Goal: Answer question/provide support: Share knowledge or assist other users

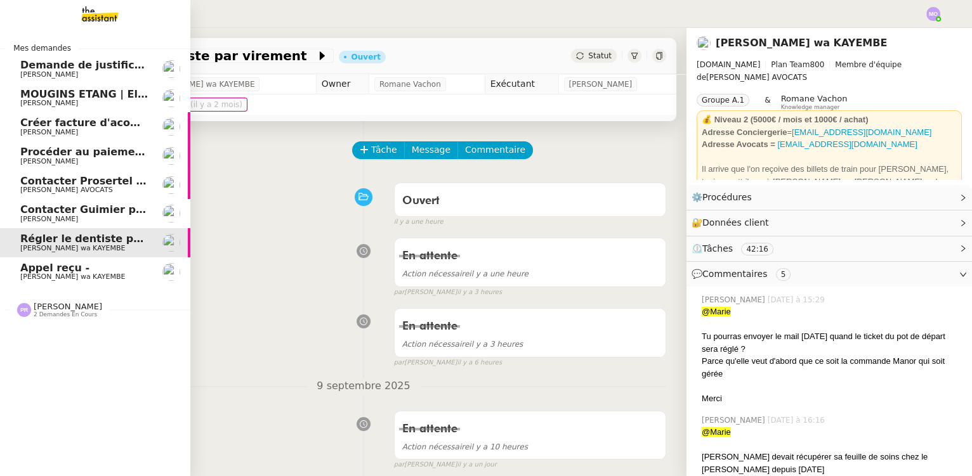
click at [123, 268] on span "Appel reçu -" at bounding box center [84, 268] width 128 height 11
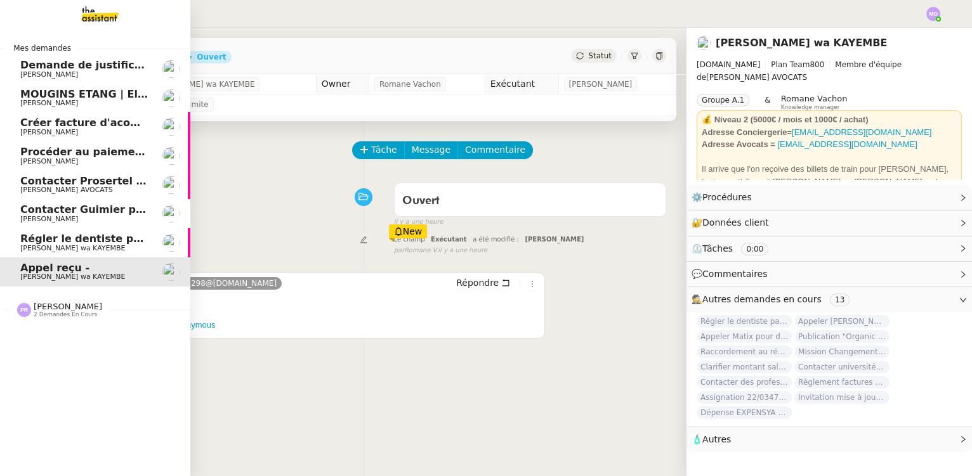
click at [79, 239] on span "Régler le dentiste par virement" at bounding box center [110, 239] width 180 height 12
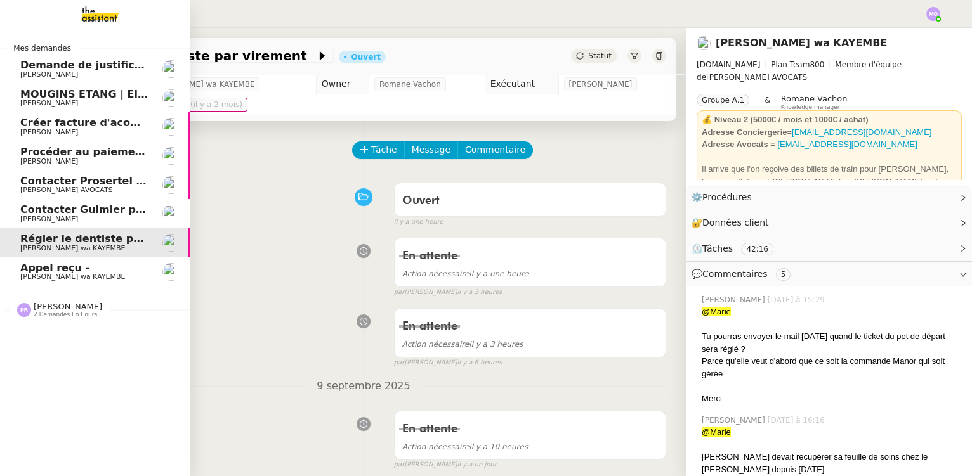
click at [82, 219] on span "[PERSON_NAME]" at bounding box center [84, 220] width 128 height 8
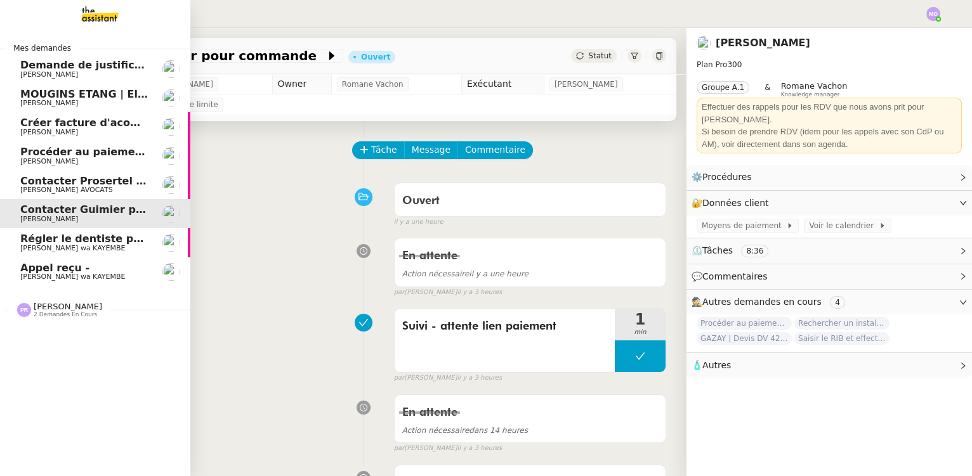
click at [86, 186] on span "[PERSON_NAME] AVOCATS" at bounding box center [84, 190] width 128 height 8
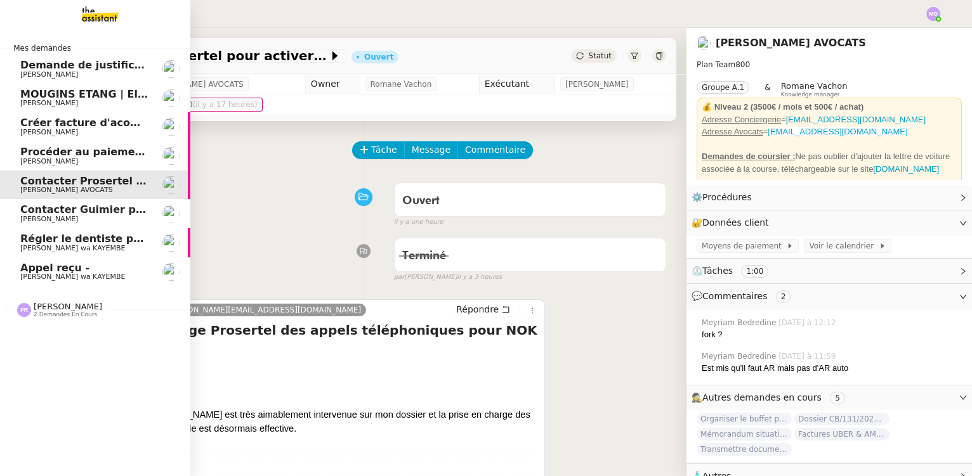
click at [76, 276] on span "[PERSON_NAME] wa KAYEMBE" at bounding box center [72, 277] width 105 height 8
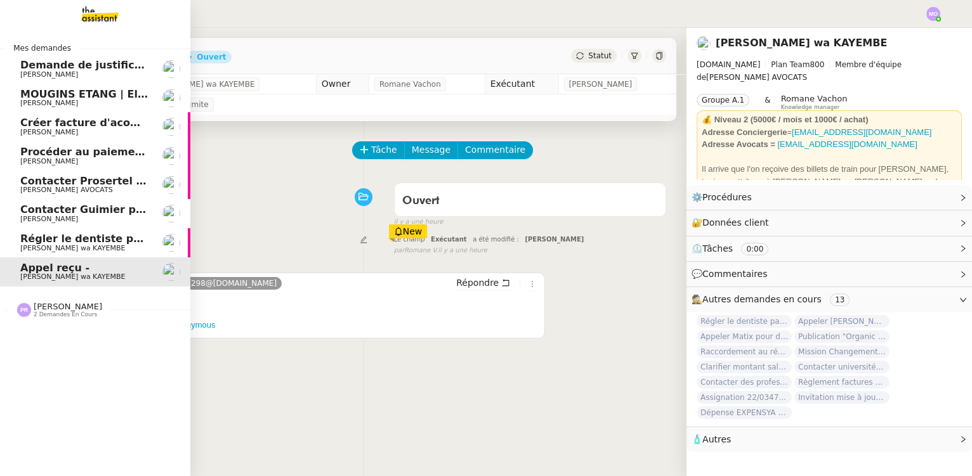
click at [102, 235] on span "Régler le dentiste par virement" at bounding box center [110, 239] width 180 height 12
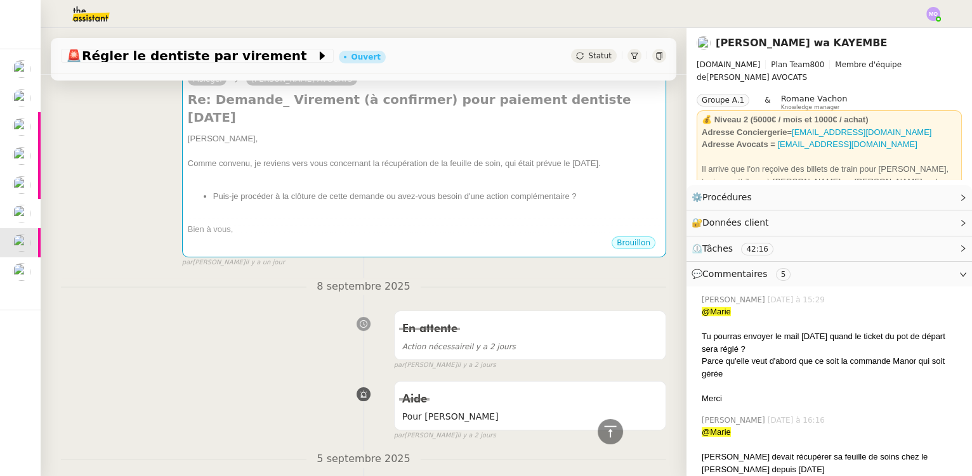
scroll to position [807, 0]
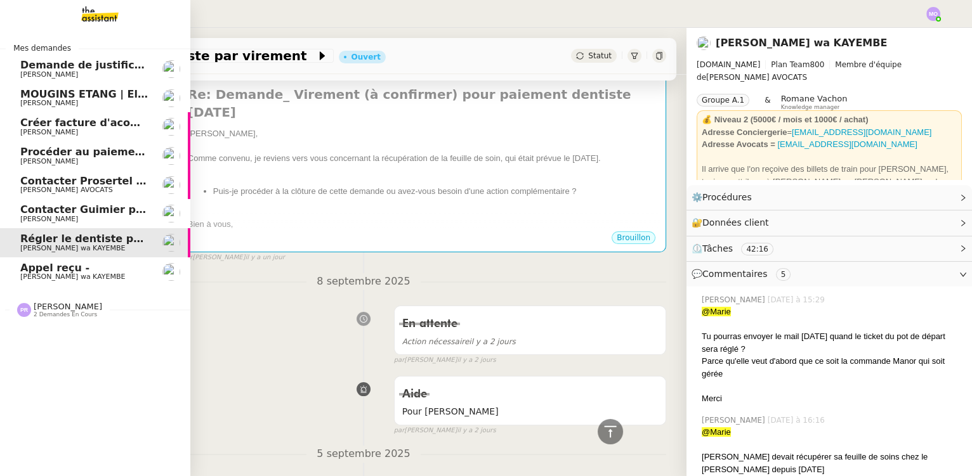
click at [110, 216] on span "[PERSON_NAME]" at bounding box center [84, 220] width 128 height 8
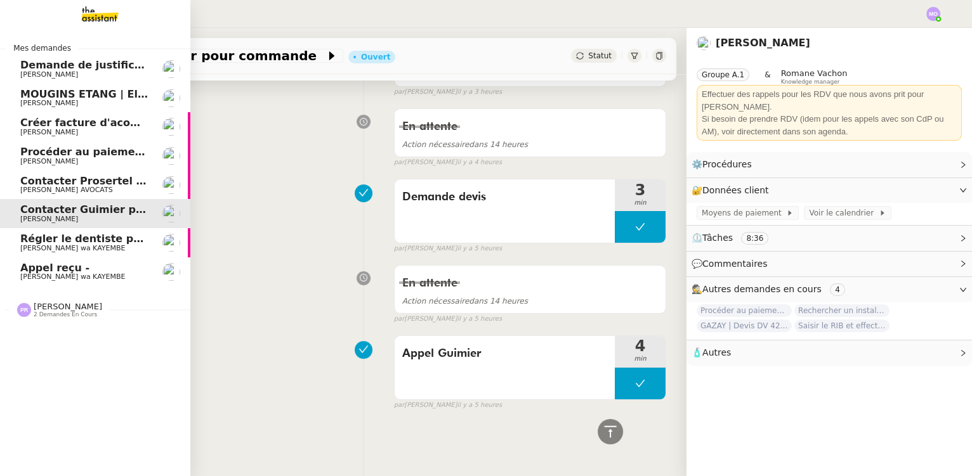
scroll to position [807, 0]
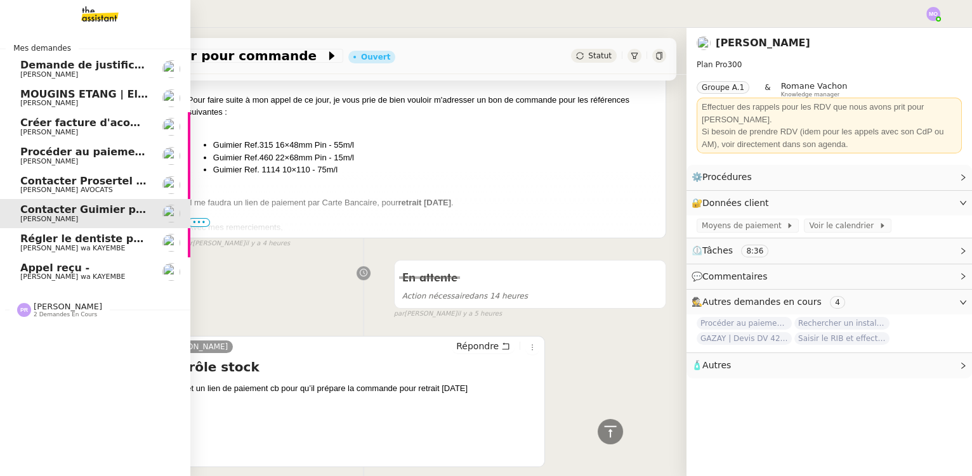
click at [109, 253] on link "Régler le dentiste par virement Naomi OMEONGA wa KAYEMBE" at bounding box center [95, 242] width 190 height 29
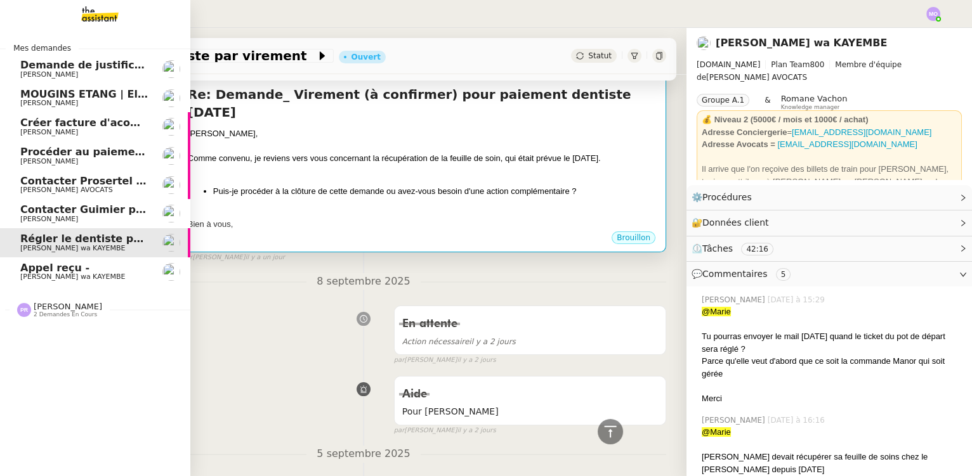
scroll to position [807, 0]
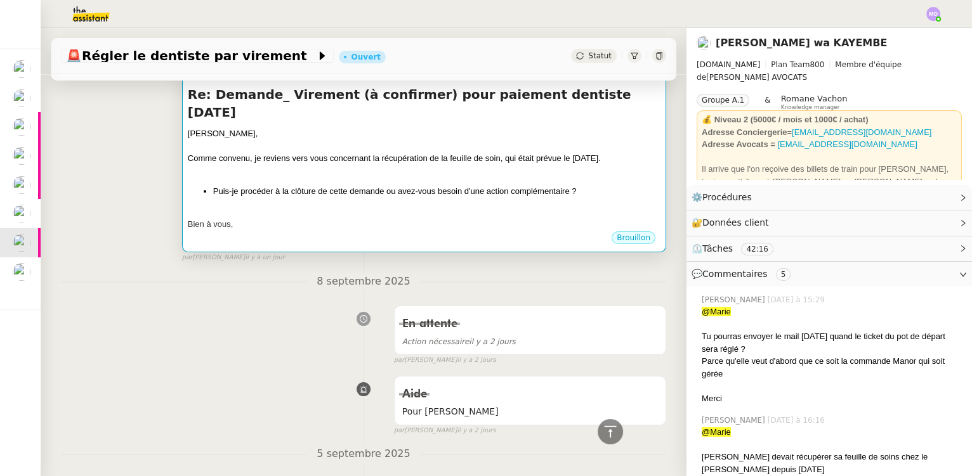
click at [429, 185] on li "Puis-je procéder à la clôture de cette demande ou avez-vous besoin d'une action…" at bounding box center [436, 191] width 447 height 13
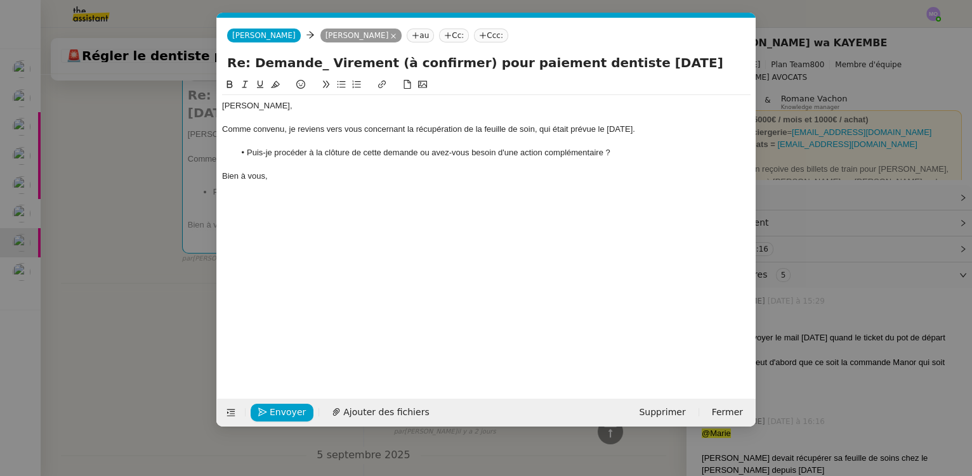
scroll to position [0, 27]
click at [276, 407] on span "Envoyer" at bounding box center [288, 412] width 36 height 15
click at [276, 408] on span "Confirmer l'envoi" at bounding box center [308, 412] width 76 height 15
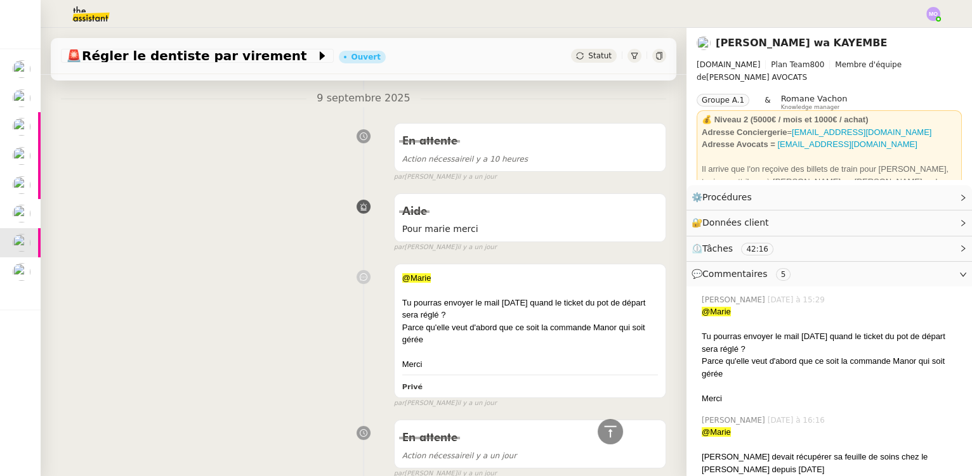
scroll to position [0, 0]
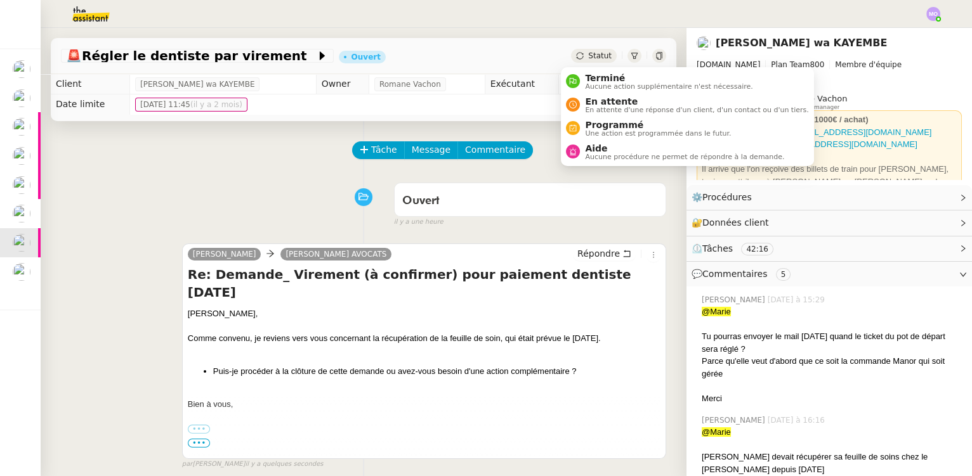
click at [588, 58] on span "Statut" at bounding box center [599, 55] width 23 height 9
click at [601, 102] on span "En attente" at bounding box center [696, 101] width 223 height 10
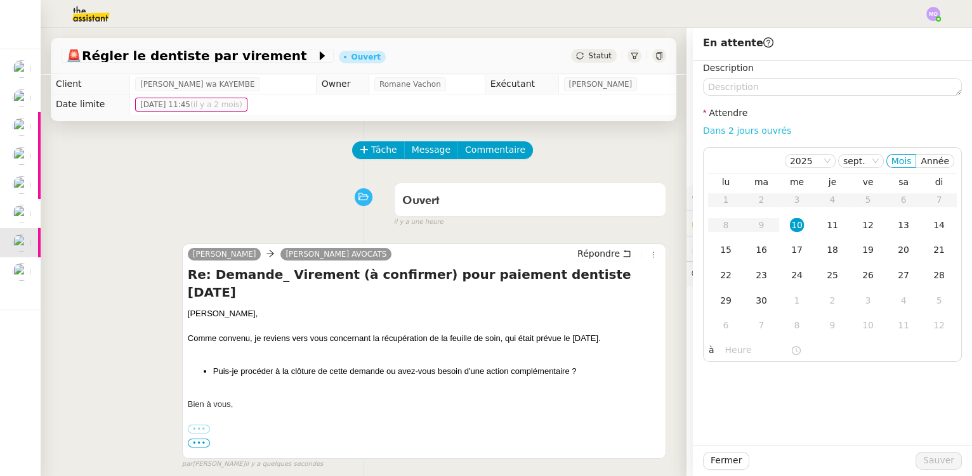
click at [703, 131] on link "Dans 2 jours ouvrés" at bounding box center [747, 131] width 88 height 10
type input "07:00"
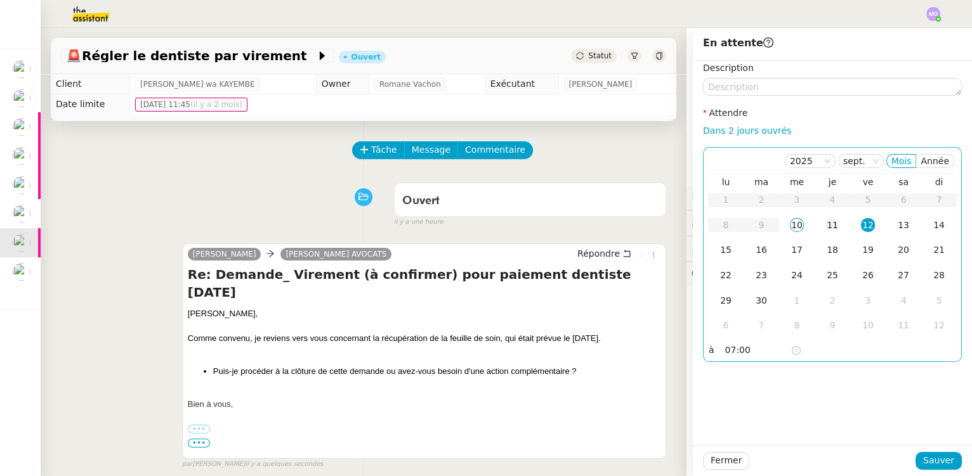
click at [826, 228] on div "11" at bounding box center [832, 225] width 14 height 14
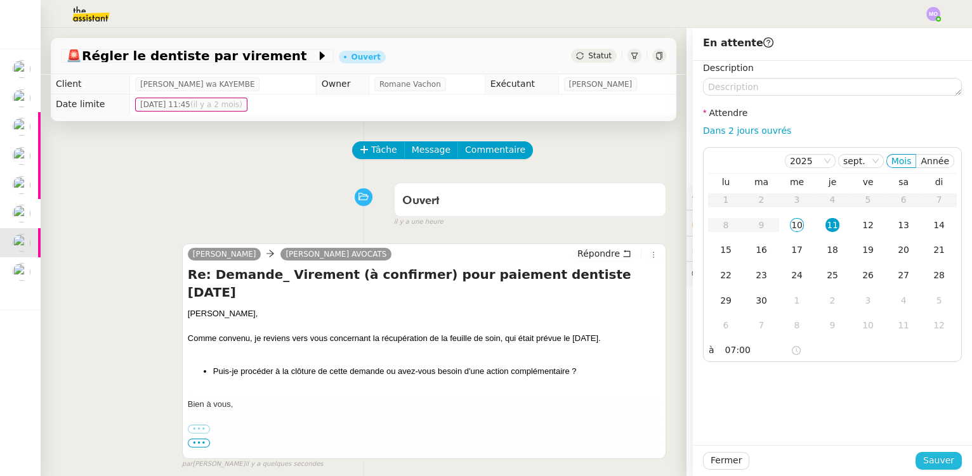
click at [926, 464] on span "Sauver" at bounding box center [938, 460] width 31 height 15
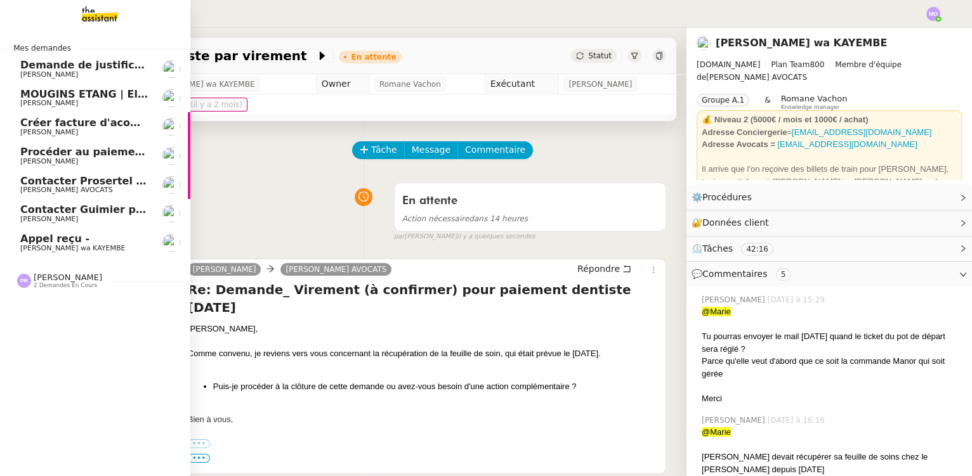
click at [122, 214] on span "Contacter Guimier pour commande" at bounding box center [120, 210] width 200 height 12
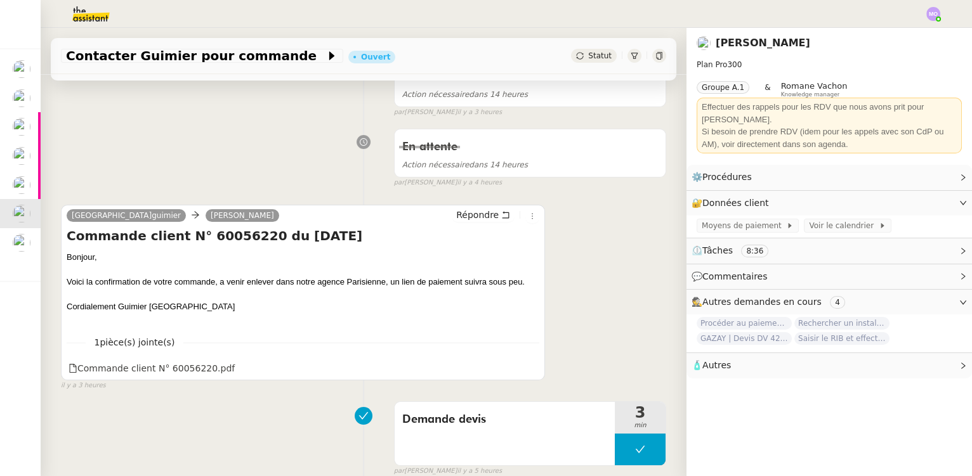
scroll to position [346, 0]
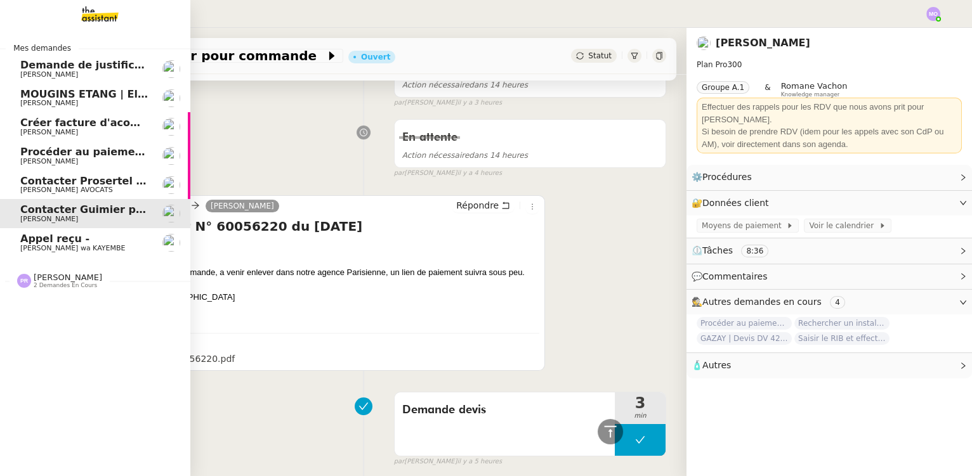
click at [112, 192] on span "[PERSON_NAME] AVOCATS" at bounding box center [84, 190] width 128 height 8
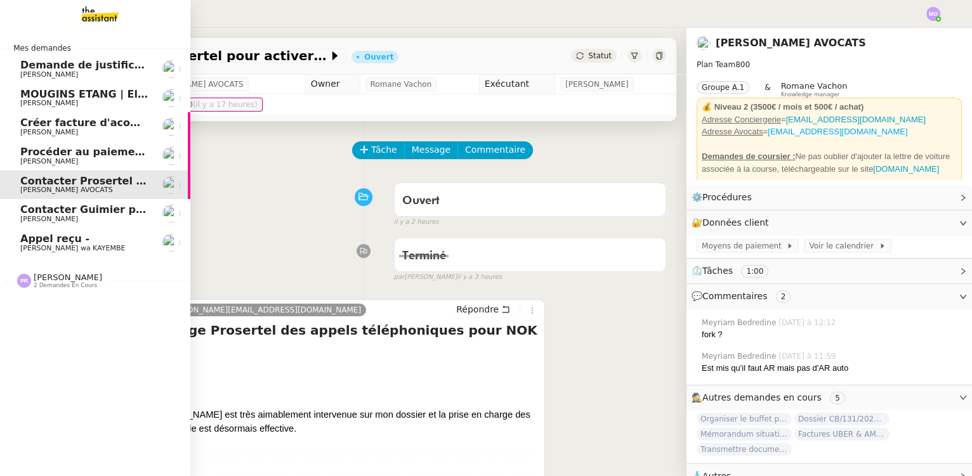
click at [89, 156] on span "Procéder au paiement du produit" at bounding box center [115, 152] width 190 height 12
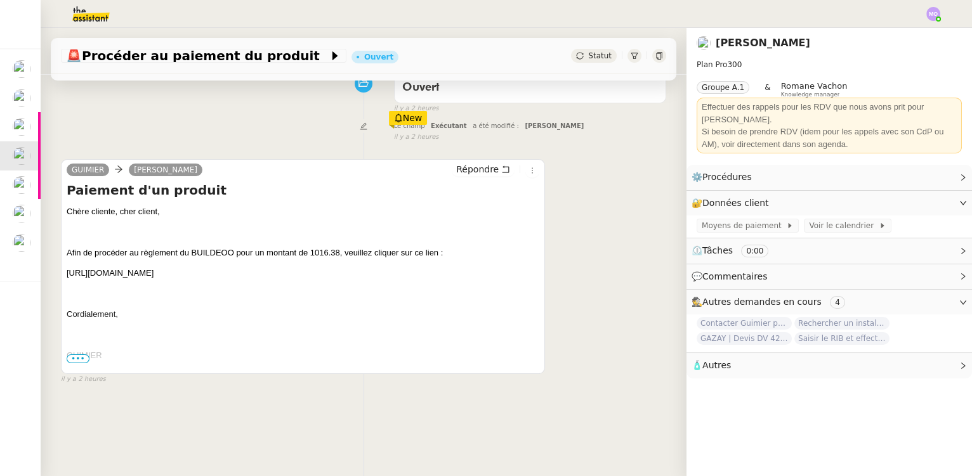
scroll to position [111, 0]
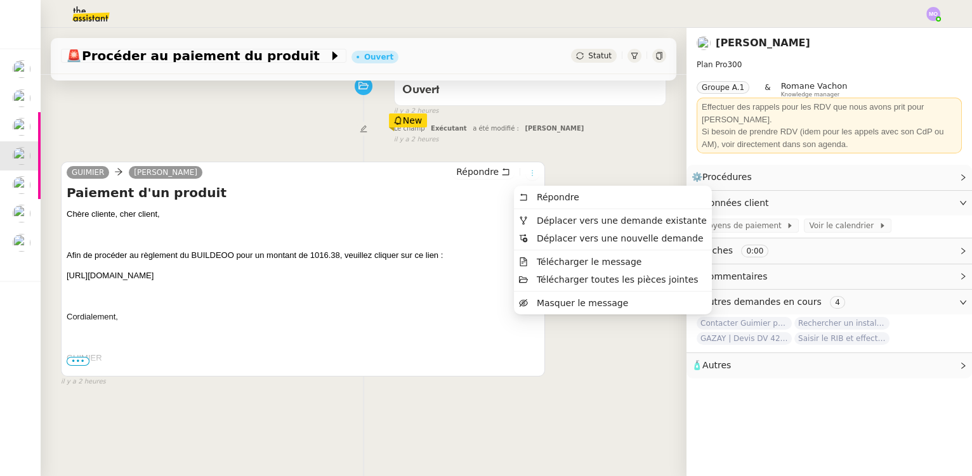
click at [528, 174] on icon at bounding box center [532, 173] width 8 height 8
click at [309, 169] on div "GUIMIER Camille Répondre" at bounding box center [303, 174] width 472 height 19
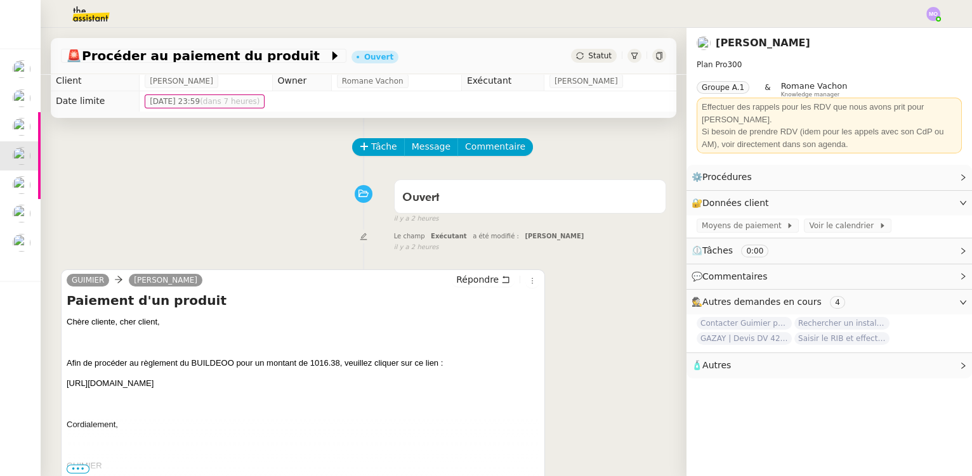
scroll to position [0, 0]
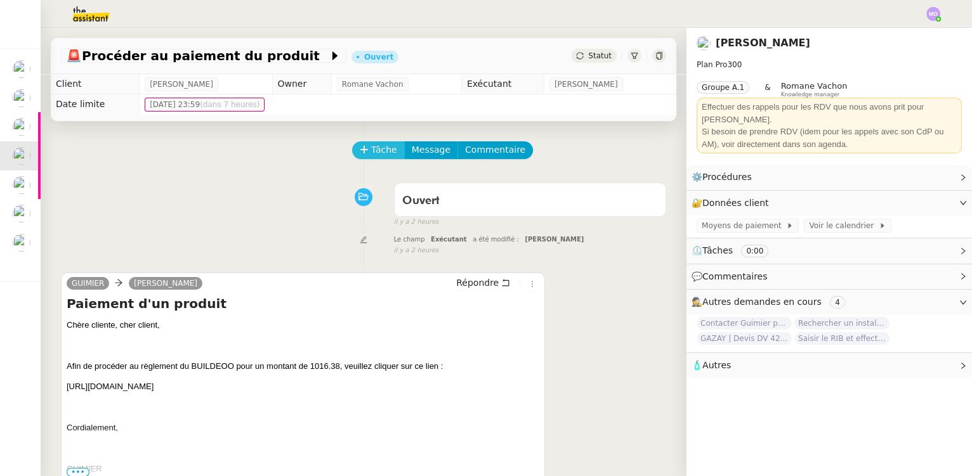
click at [371, 155] on span "Tâche" at bounding box center [384, 150] width 26 height 15
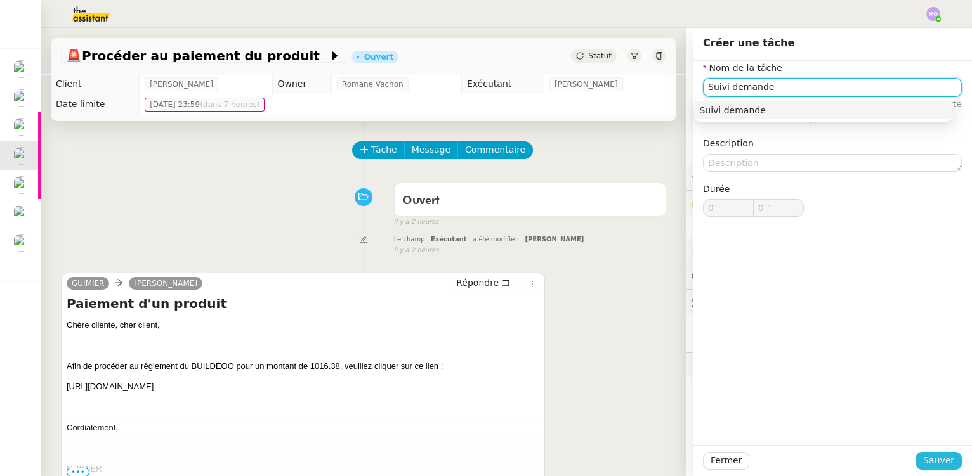
type input "Suivi demande"
click at [916, 461] on button "Sauver" at bounding box center [938, 461] width 46 height 18
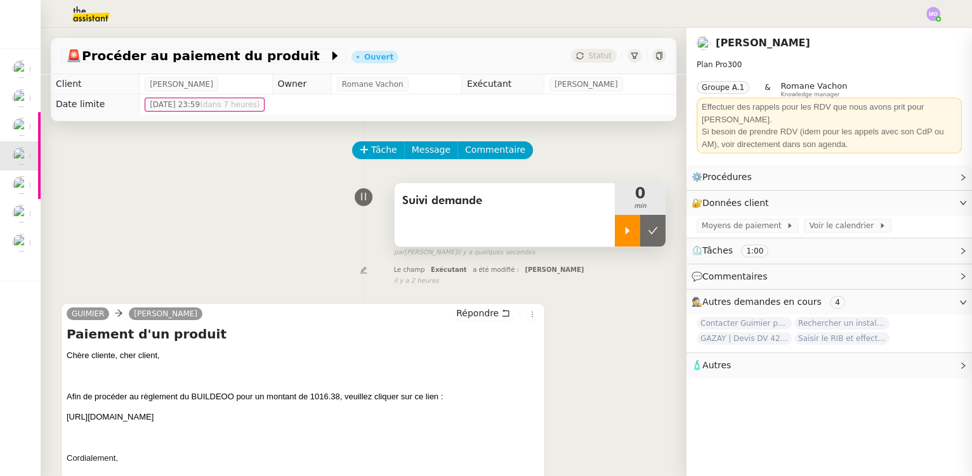
click at [619, 237] on div at bounding box center [627, 231] width 25 height 32
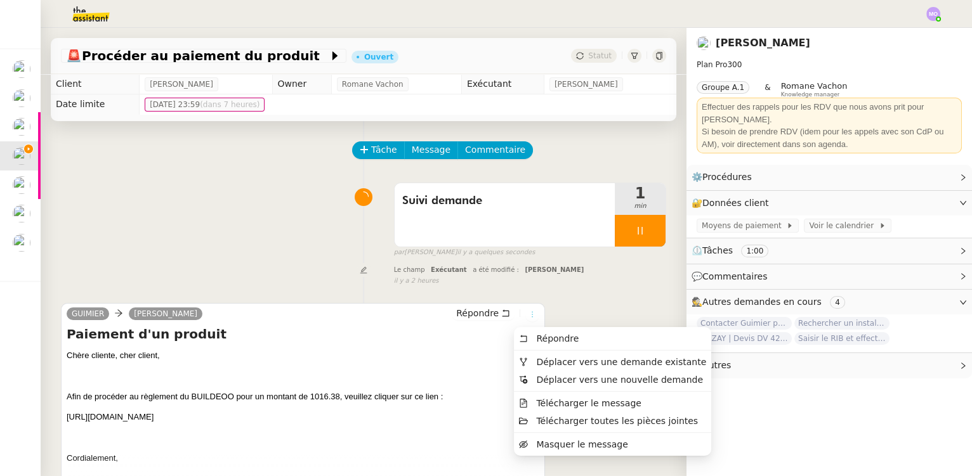
click at [528, 318] on icon at bounding box center [532, 315] width 8 height 8
click at [569, 360] on span "Déplacer vers une demande existante" at bounding box center [622, 362] width 170 height 10
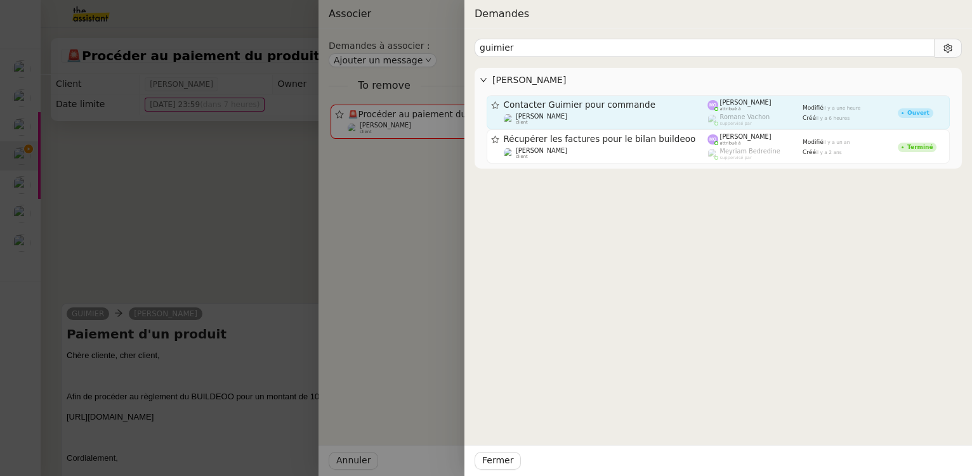
type input "guimier"
click at [592, 112] on div "Associer Demandes à associer : Ajouter un message To remove 🚨 Procéder au paiem…" at bounding box center [486, 238] width 972 height 476
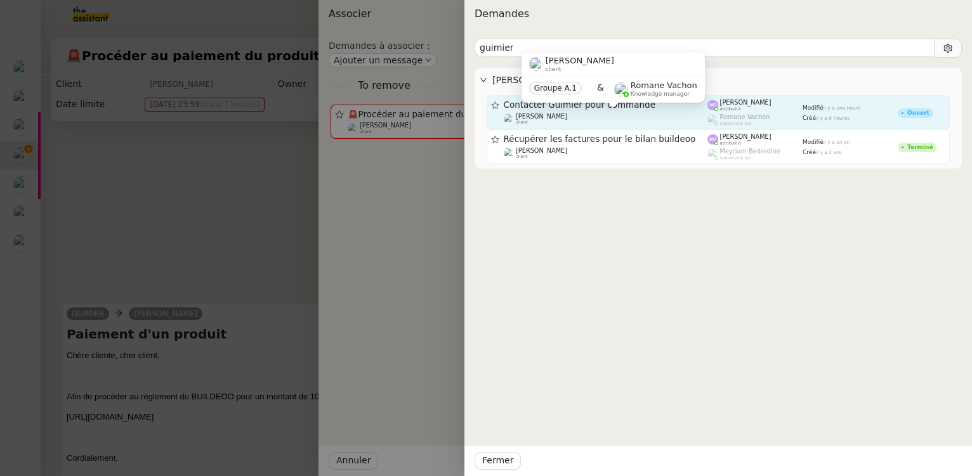
click at [585, 112] on div "Gilbert AVAKIAN client Groupe A.1 & Romane Vachon Knowledge manager" at bounding box center [612, 83] width 183 height 60
click at [627, 117] on div "Gilbert AVAKIAN client" at bounding box center [606, 119] width 204 height 13
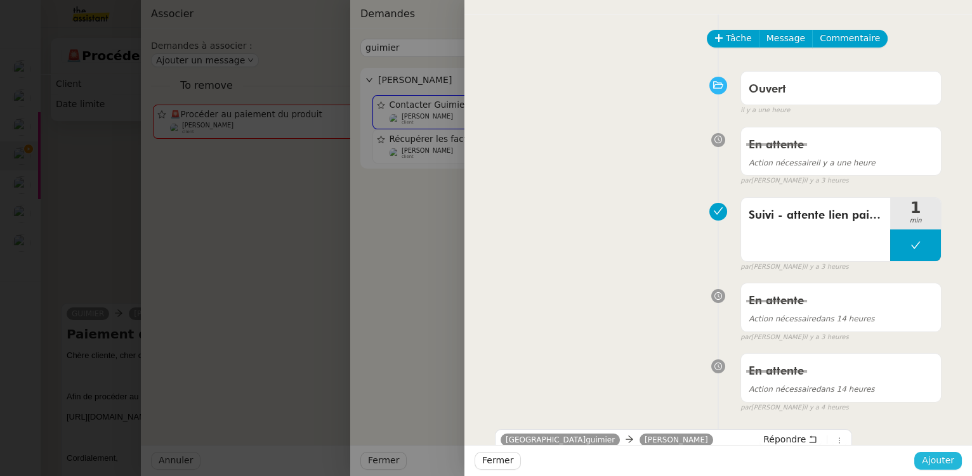
click at [925, 463] on button "Ajouter" at bounding box center [938, 461] width 48 height 18
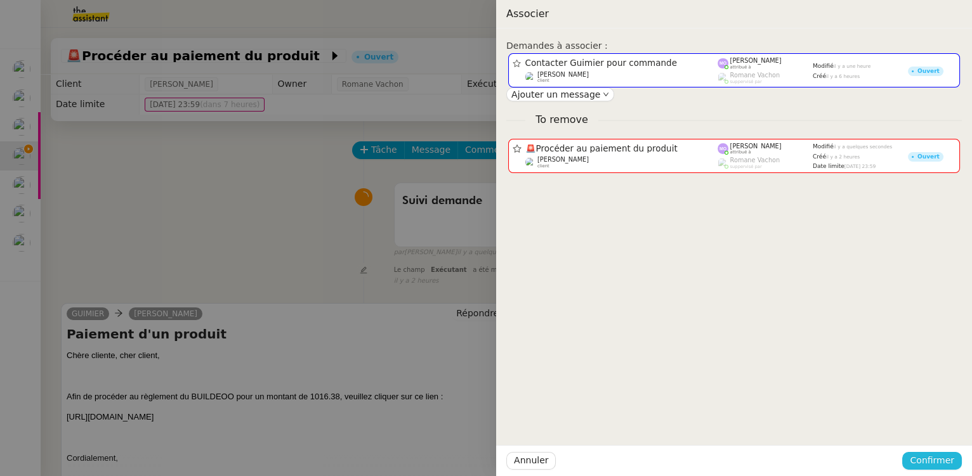
click at [925, 463] on span "Confirmer" at bounding box center [931, 460] width 44 height 15
click at [931, 427] on span "Ajouter" at bounding box center [932, 427] width 32 height 13
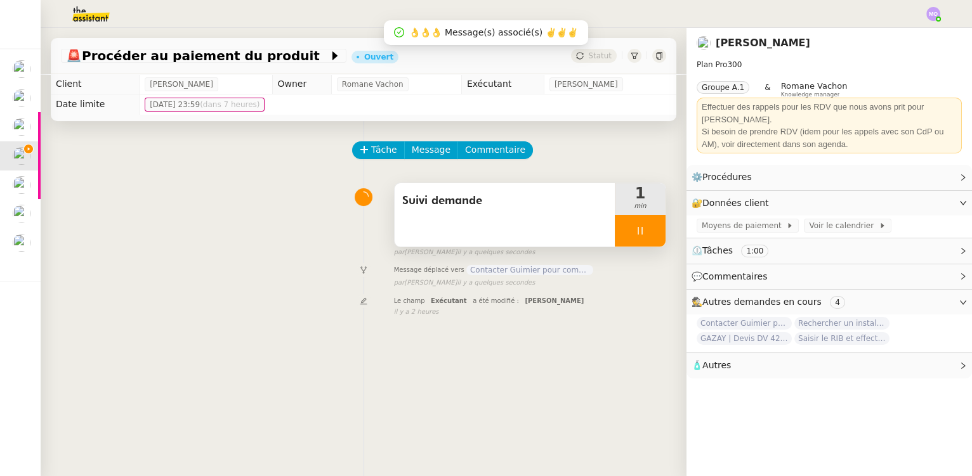
click at [643, 240] on div at bounding box center [640, 231] width 51 height 32
click at [643, 240] on button at bounding box center [652, 231] width 25 height 32
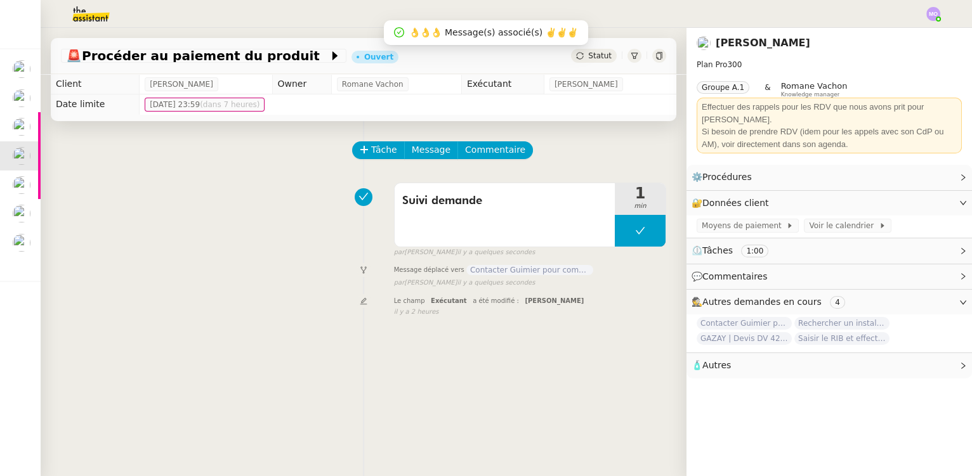
click at [592, 54] on span "Statut" at bounding box center [599, 55] width 23 height 9
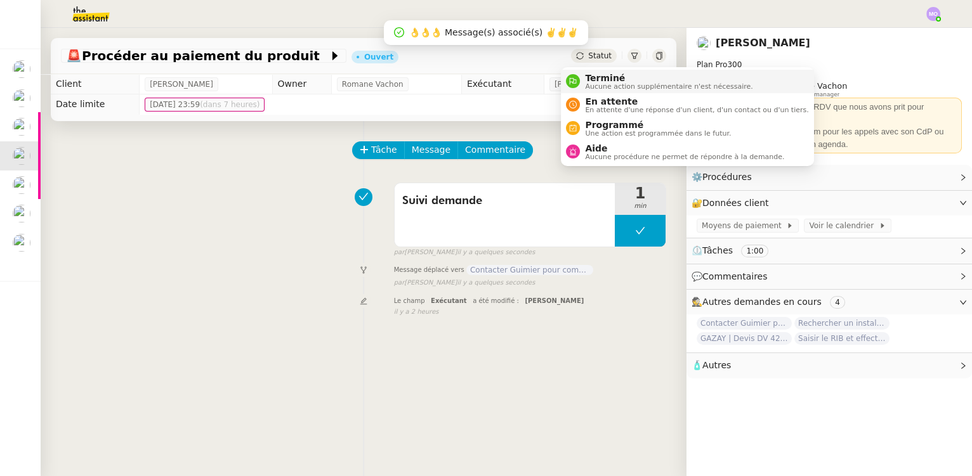
click at [613, 83] on span "Aucune action supplémentaire n'est nécessaire." at bounding box center [668, 86] width 167 height 7
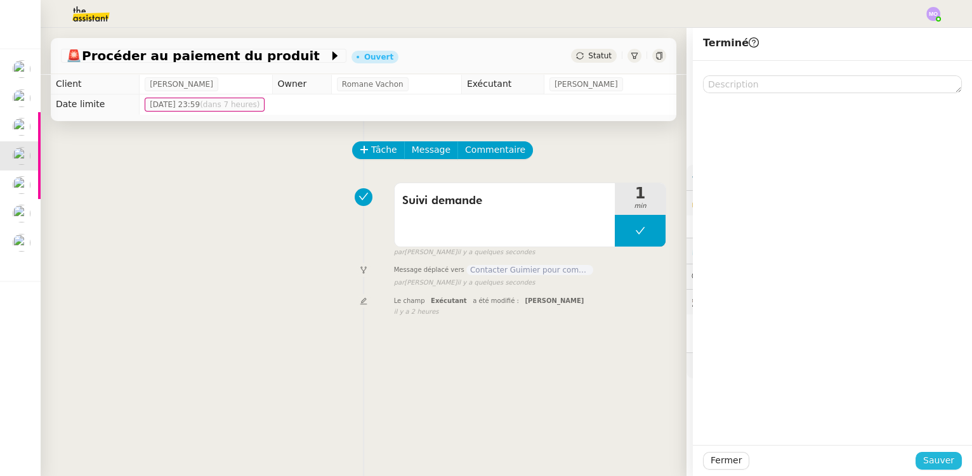
click at [933, 458] on span "Sauver" at bounding box center [938, 460] width 31 height 15
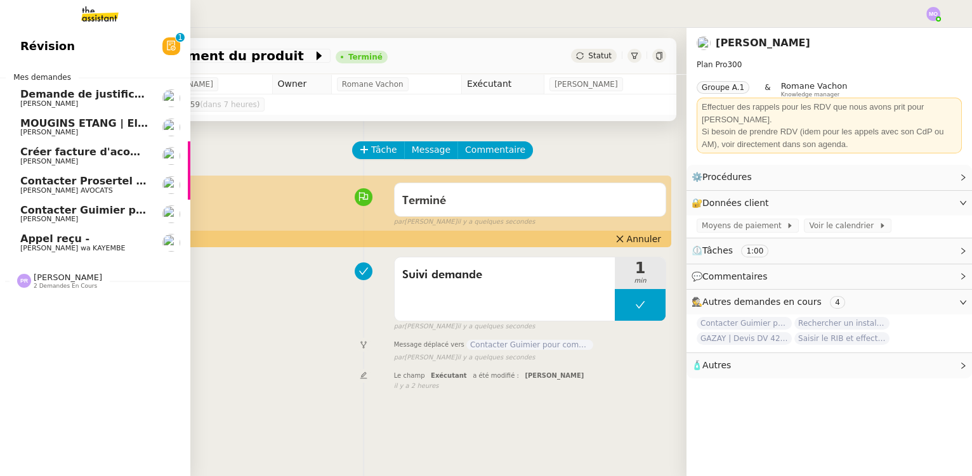
click at [93, 213] on span "Contacter Guimier pour commande" at bounding box center [120, 210] width 200 height 12
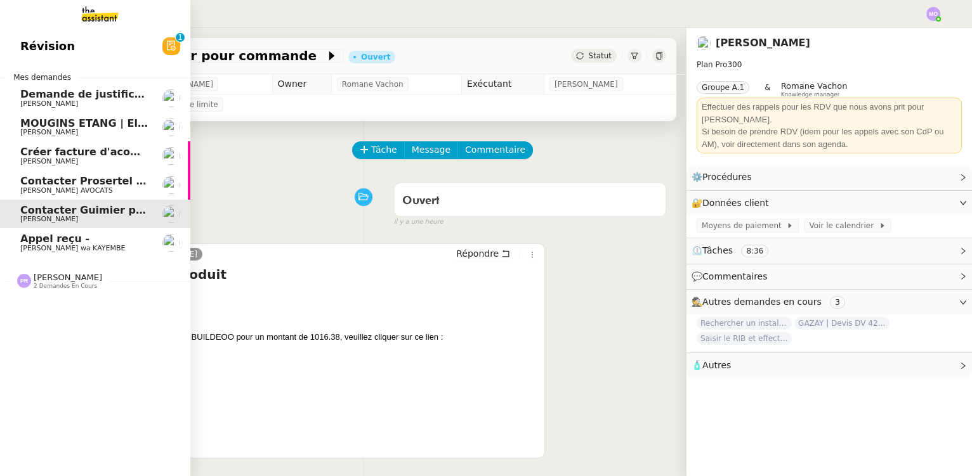
click at [80, 178] on span "Contacter Prosertel pour activer les appels entrants" at bounding box center [169, 181] width 299 height 12
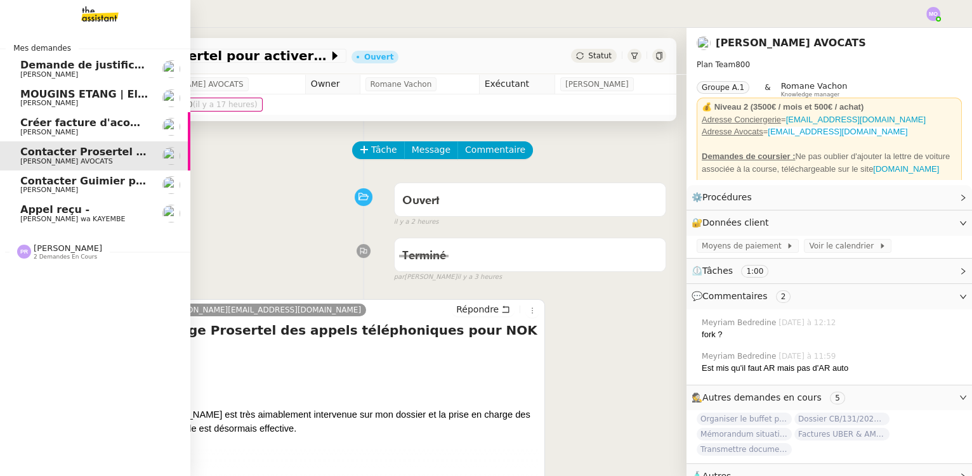
click at [131, 139] on link "Créer facture d'acompte projet Cannes Audrey Chuquet" at bounding box center [95, 126] width 190 height 29
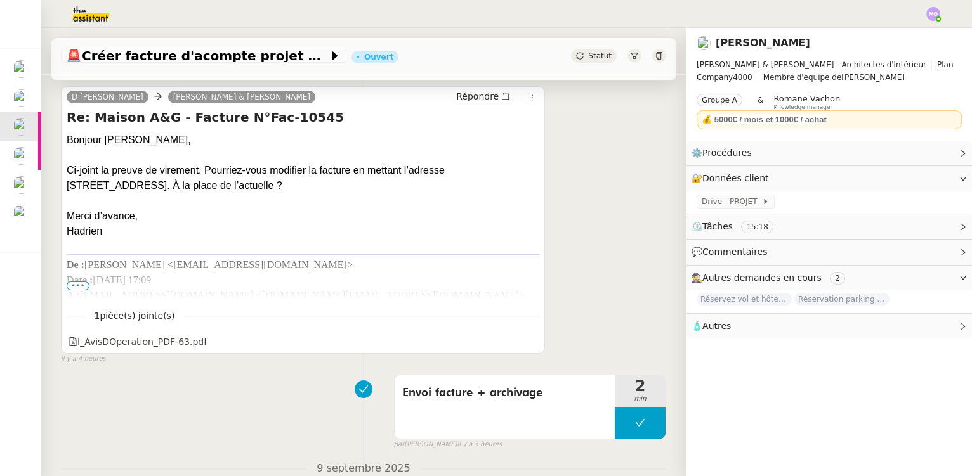
scroll to position [230, 0]
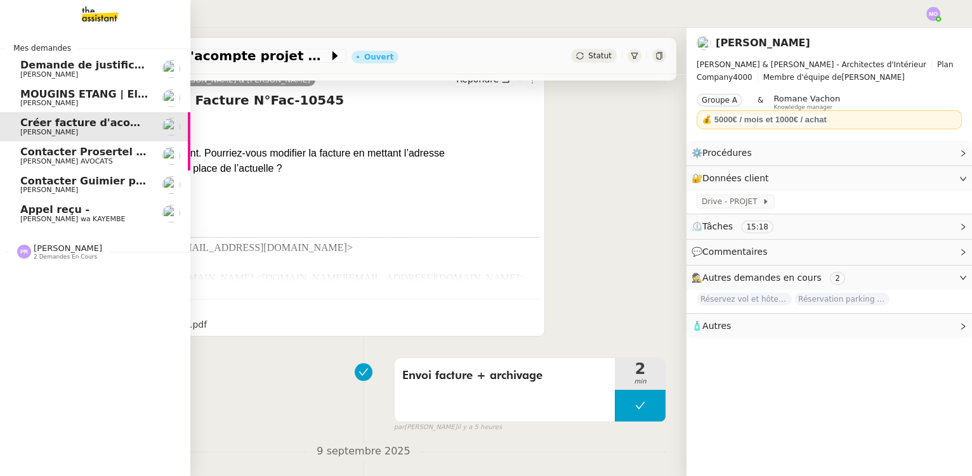
click at [96, 95] on span "MOUGINS ETANG | Electroménagers" at bounding box center [122, 94] width 204 height 12
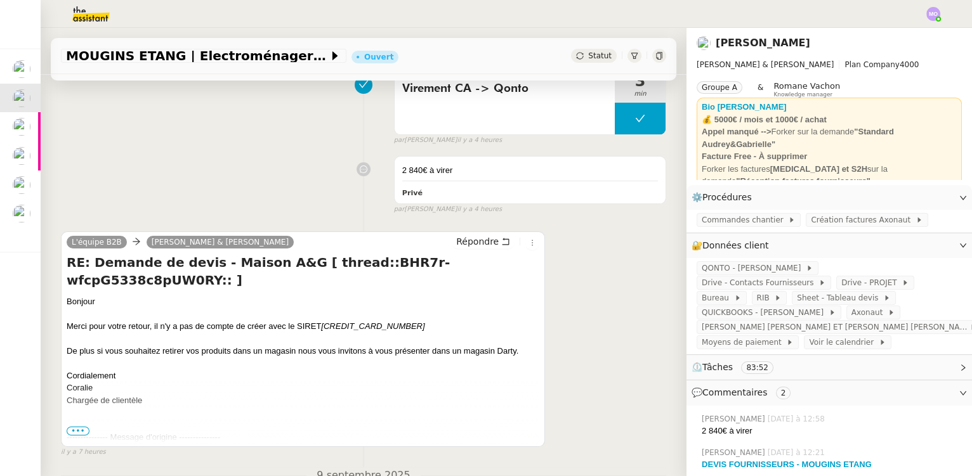
scroll to position [172, 0]
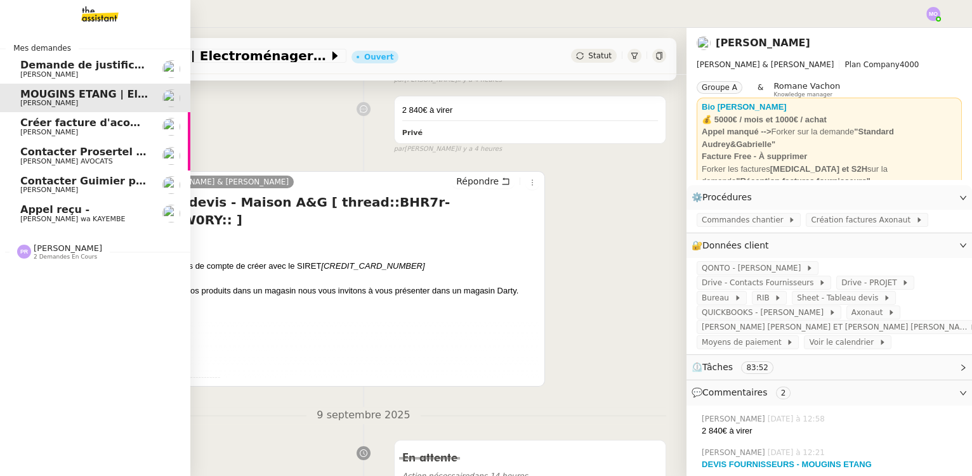
click at [86, 121] on span "Créer facture d'acompte projet Cannes" at bounding box center [131, 123] width 223 height 12
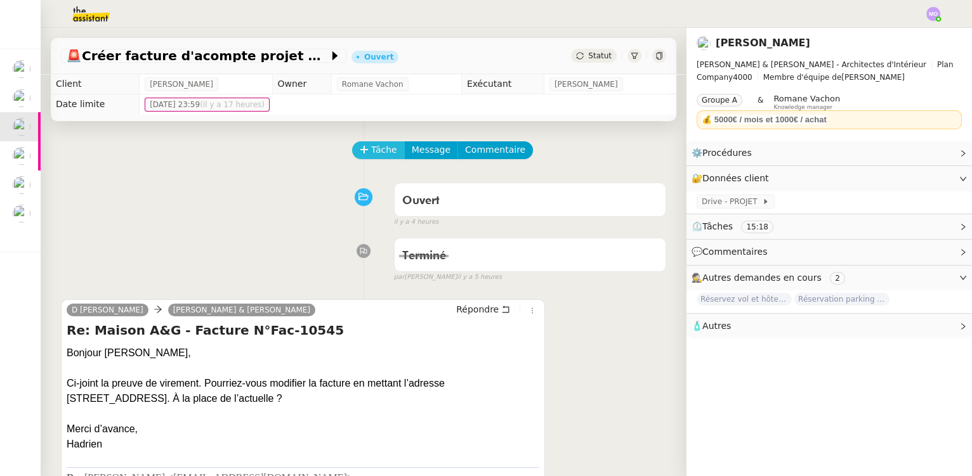
click at [371, 145] on span "Tâche" at bounding box center [384, 150] width 26 height 15
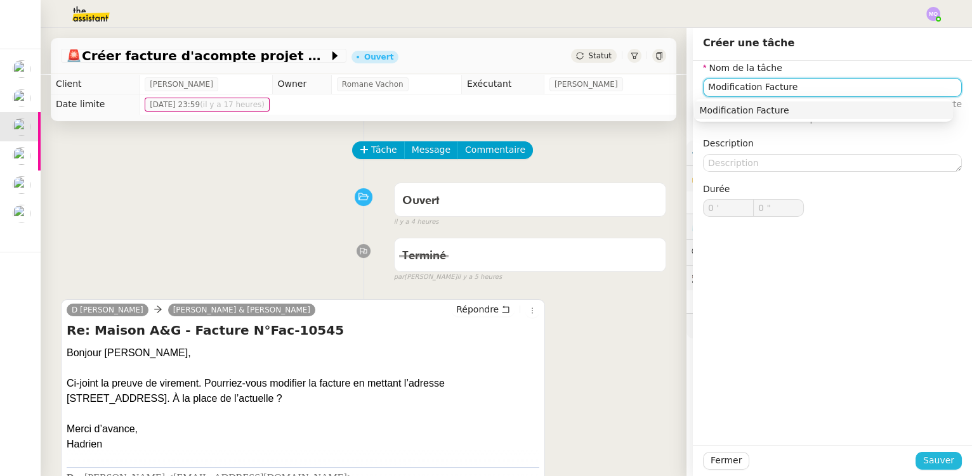
type input "Modification Facture"
drag, startPoint x: 916, startPoint y: 460, endPoint x: 769, endPoint y: 403, distance: 158.4
click at [915, 460] on button "Sauver" at bounding box center [938, 461] width 46 height 18
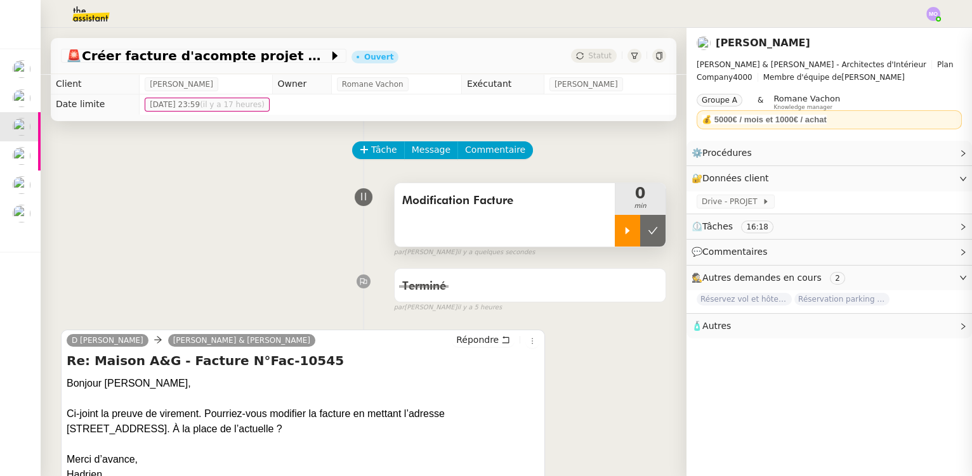
click at [617, 238] on div at bounding box center [627, 231] width 25 height 32
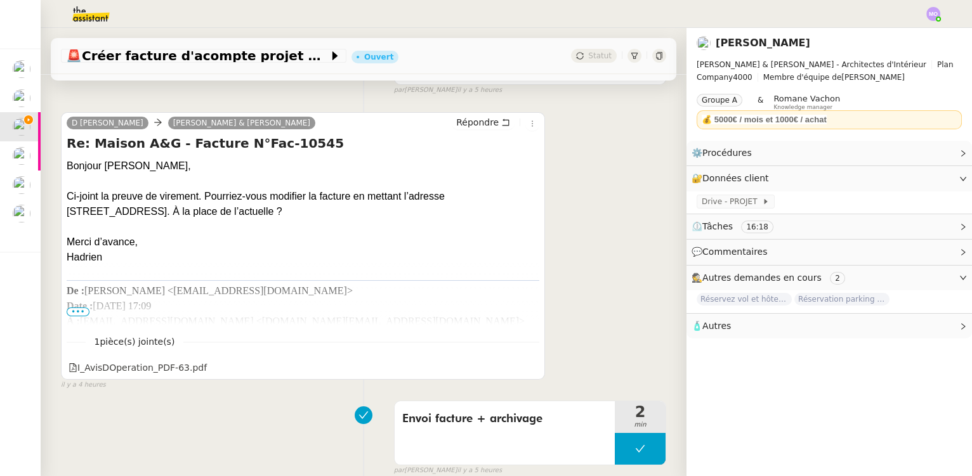
scroll to position [230, 0]
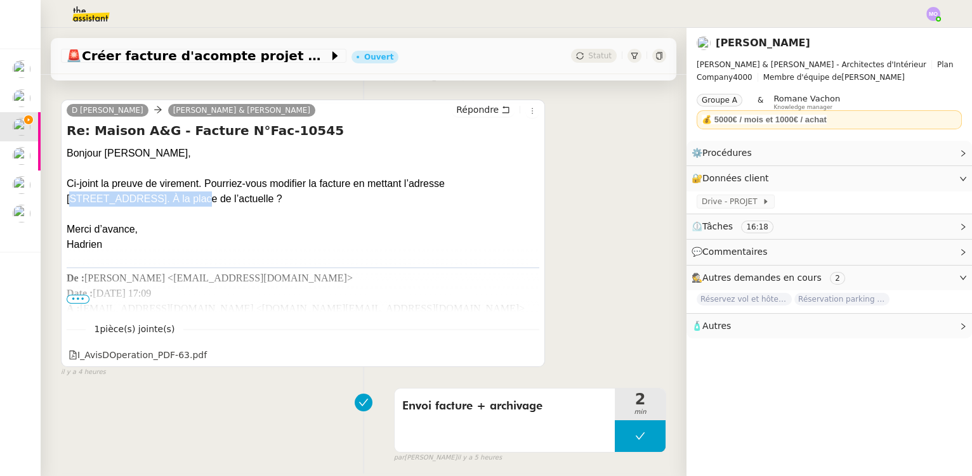
drag, startPoint x: 449, startPoint y: 179, endPoint x: 118, endPoint y: 201, distance: 331.7
click at [118, 201] on div "Ci-joint la preuve de virement. Pourriez-vous modifier la facture en mettant l’…" at bounding box center [303, 191] width 472 height 30
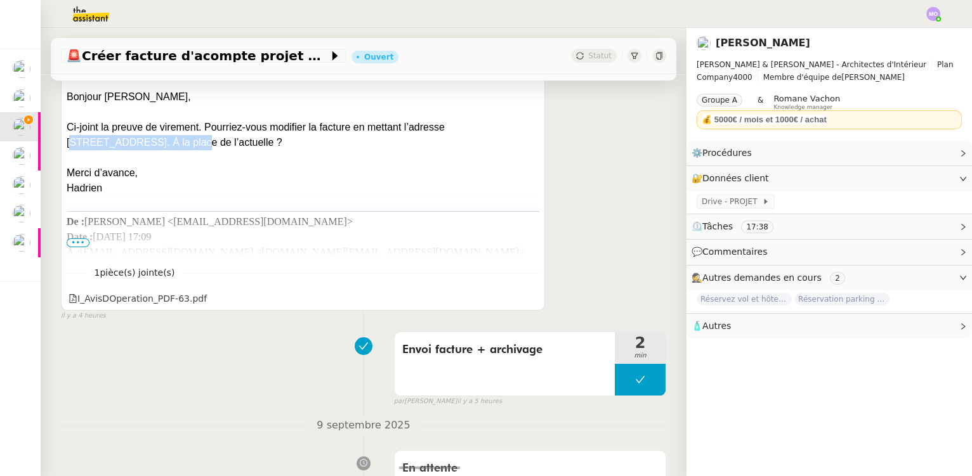
scroll to position [288, 0]
click at [76, 242] on span "•••" at bounding box center [78, 241] width 23 height 9
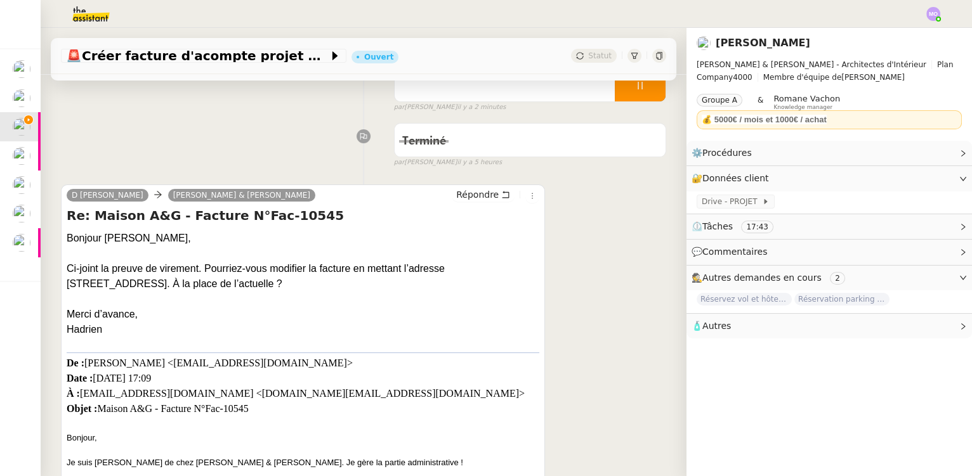
scroll to position [0, 0]
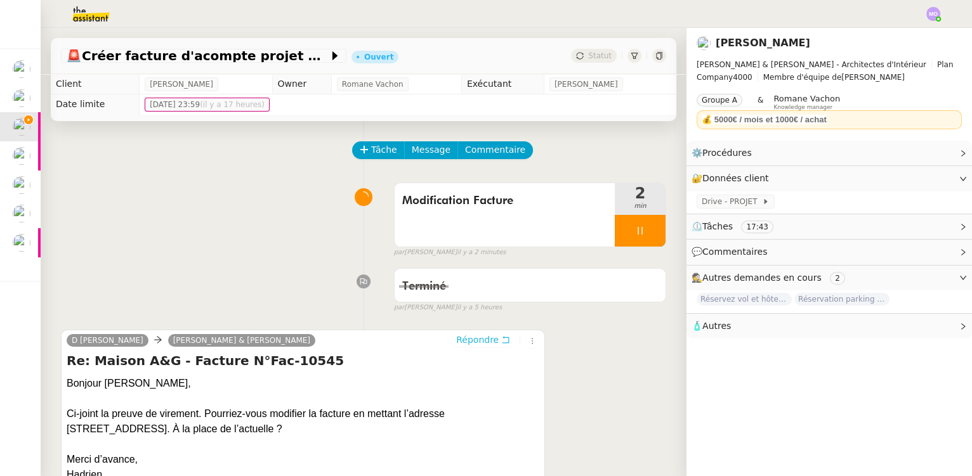
click at [468, 340] on span "Répondre" at bounding box center [477, 340] width 42 height 13
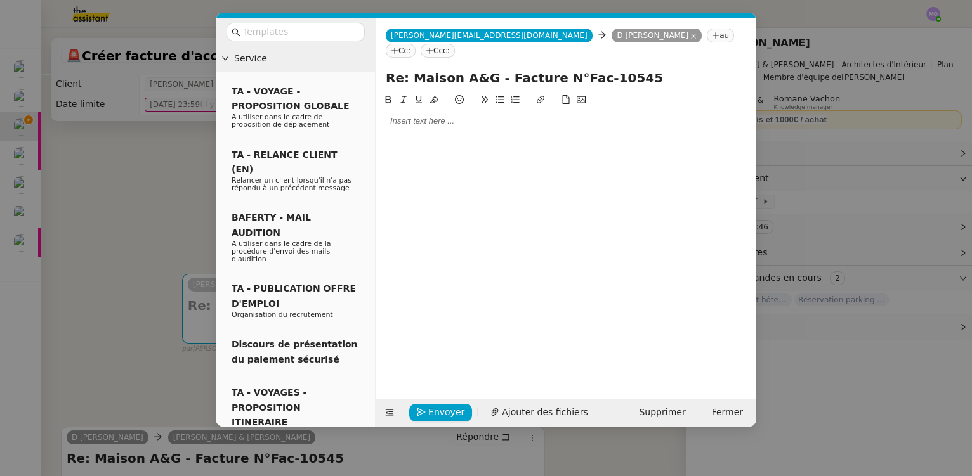
click at [136, 200] on nz-modal-container "Service TA - VOYAGE - PROPOSITION GLOBALE A utiliser dans le cadre de propositi…" at bounding box center [486, 238] width 972 height 476
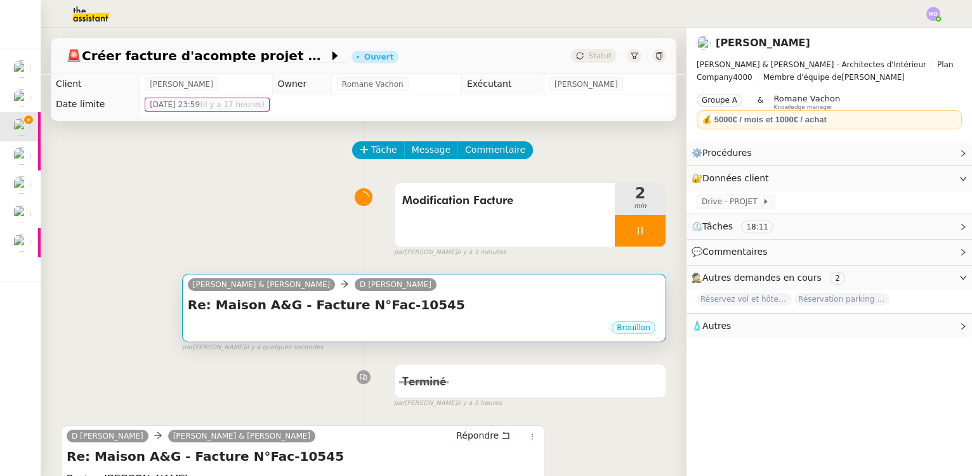
click at [475, 304] on h4 "Re: Maison A&G - Facture N°Fac-10545" at bounding box center [424, 305] width 472 height 18
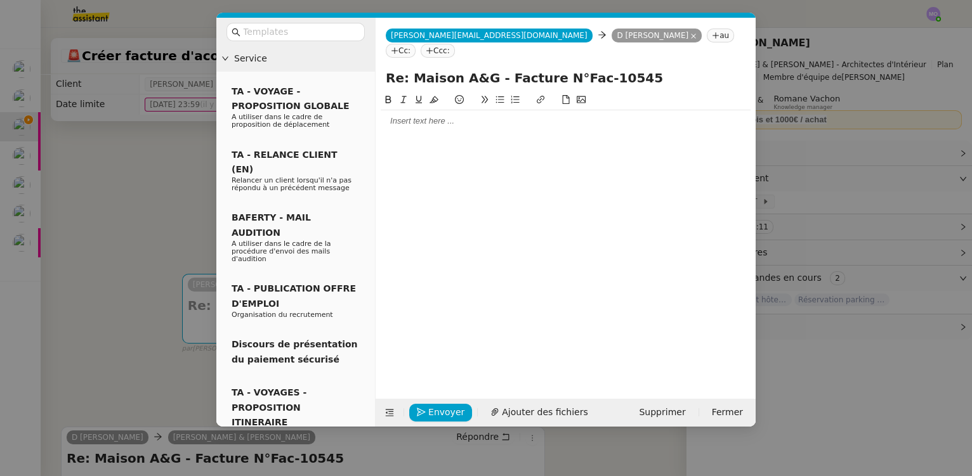
click at [413, 110] on div at bounding box center [565, 121] width 370 height 22
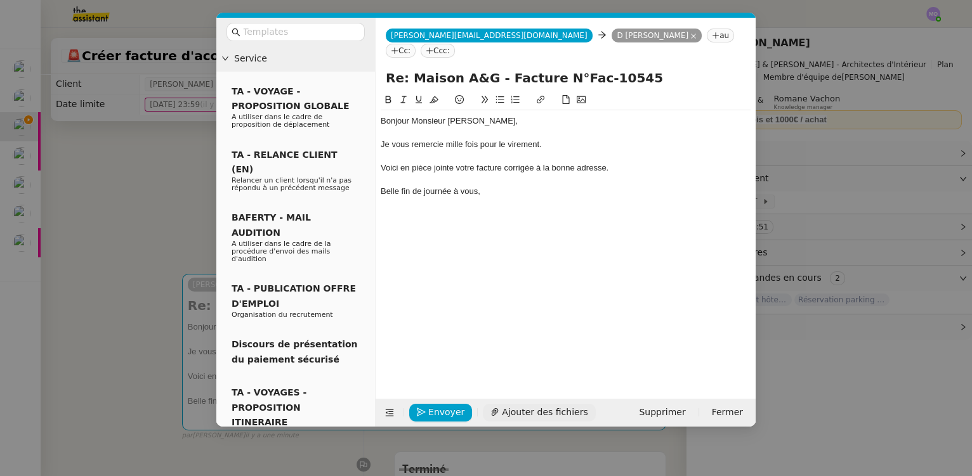
click at [537, 406] on span "Ajouter des fichiers" at bounding box center [545, 412] width 86 height 15
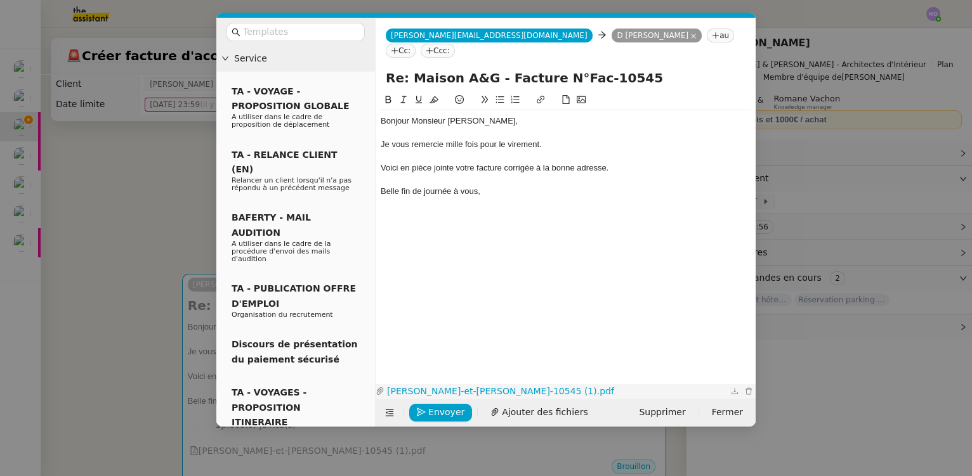
click at [518, 386] on link "audrey-et-gabrielle_facture_fac-10545 (1).pdf" at bounding box center [555, 391] width 343 height 15
click at [133, 164] on nz-modal-container "Service TA - VOYAGE - PROPOSITION GLOBALE A utiliser dans le cadre de propositi…" at bounding box center [486, 238] width 972 height 476
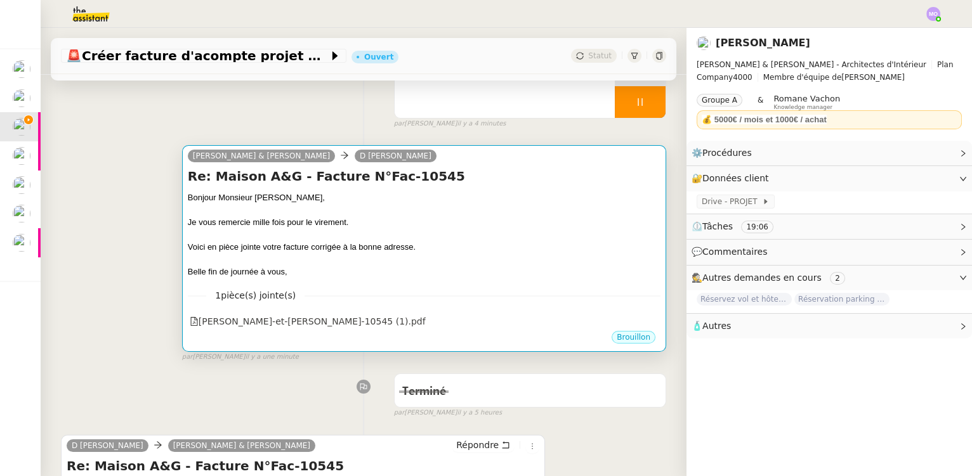
scroll to position [115, 0]
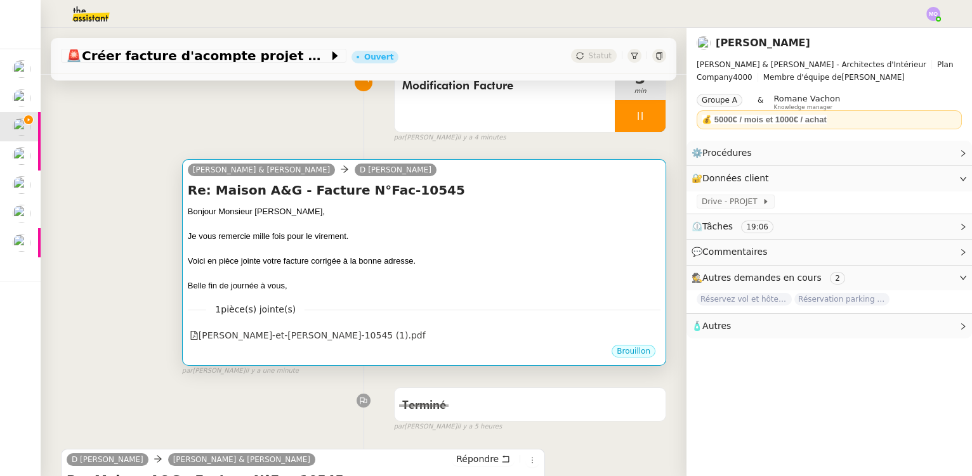
click at [312, 218] on div "Bonjour Monsieur Delmar," at bounding box center [424, 211] width 472 height 13
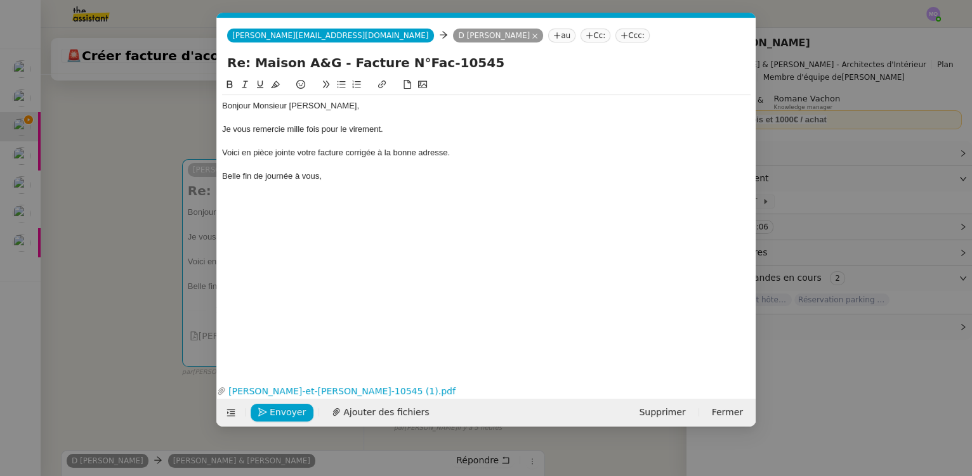
scroll to position [0, 27]
click at [282, 407] on span "Envoyer" at bounding box center [288, 412] width 36 height 15
click at [279, 409] on span "Confirmer l'envoi" at bounding box center [308, 412] width 76 height 15
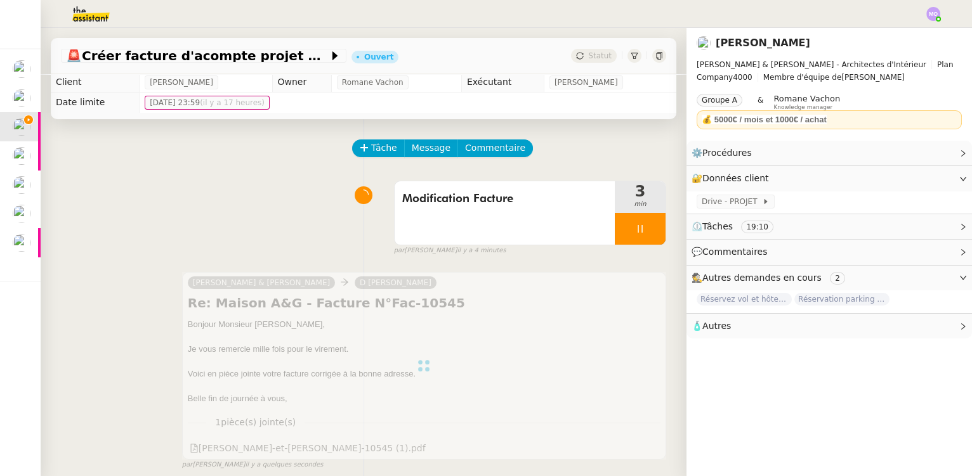
scroll to position [0, 0]
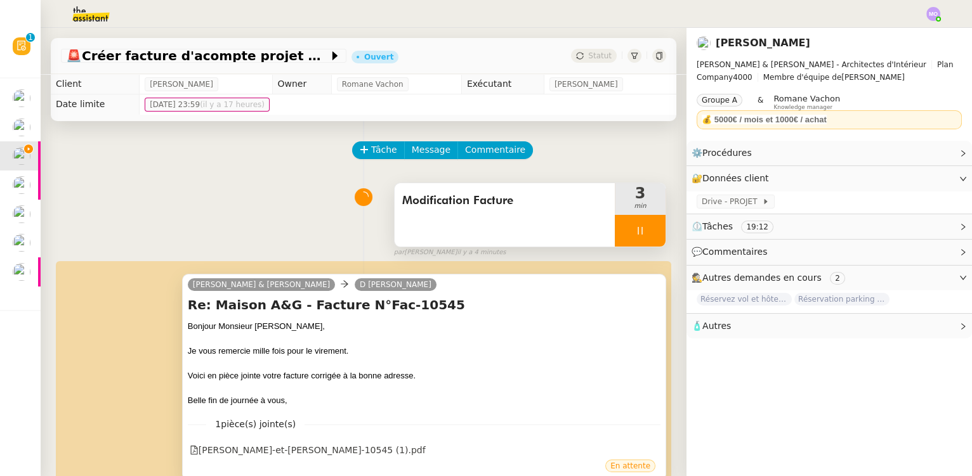
click at [646, 230] on div at bounding box center [640, 231] width 51 height 32
click at [644, 230] on button at bounding box center [652, 231] width 25 height 32
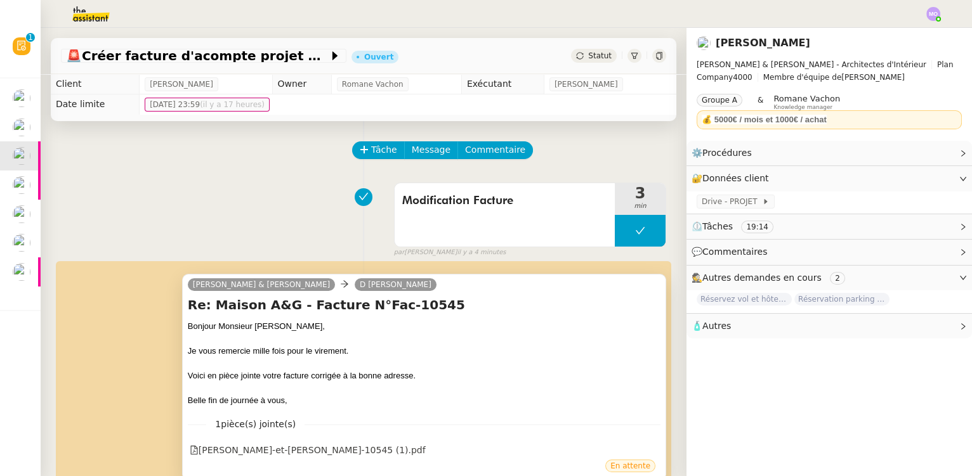
click at [591, 51] on span "Statut" at bounding box center [599, 55] width 23 height 9
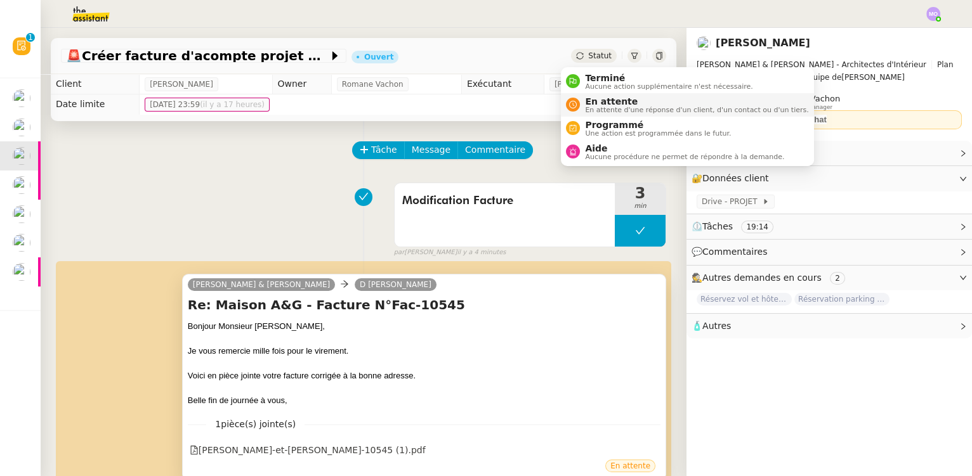
click at [609, 101] on span "En attente" at bounding box center [696, 101] width 223 height 10
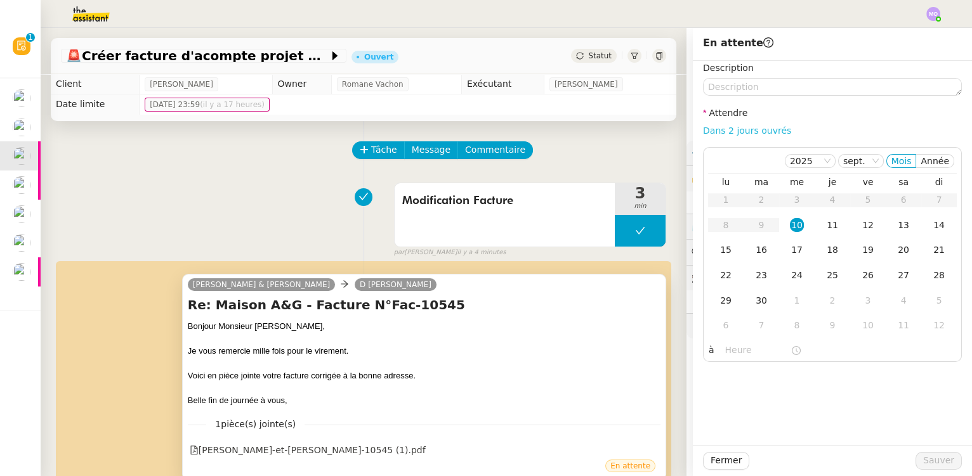
click at [709, 127] on link "Dans 2 jours ouvrés" at bounding box center [747, 131] width 88 height 10
type input "07:00"
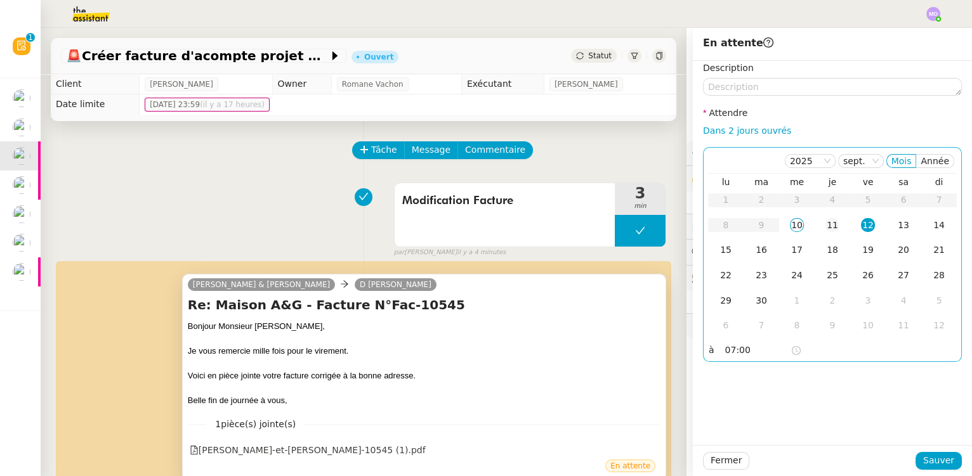
click at [825, 221] on div "11" at bounding box center [832, 225] width 14 height 14
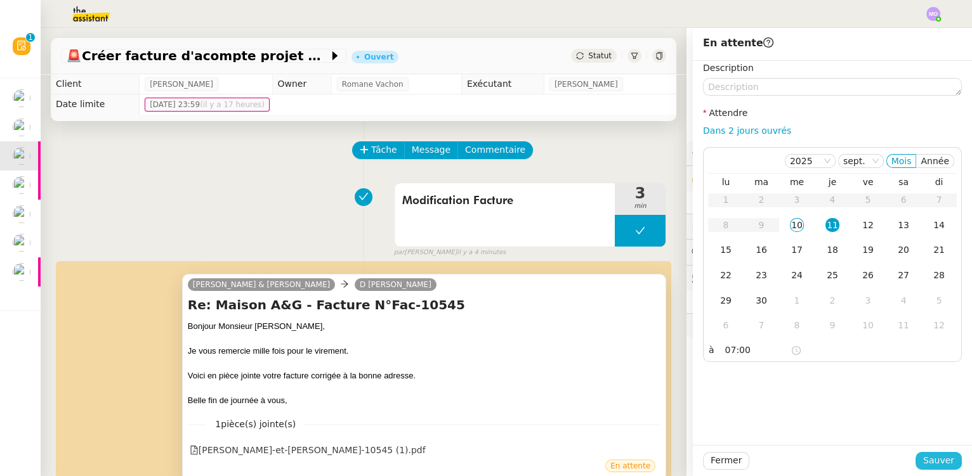
click at [929, 457] on span "Sauver" at bounding box center [938, 460] width 31 height 15
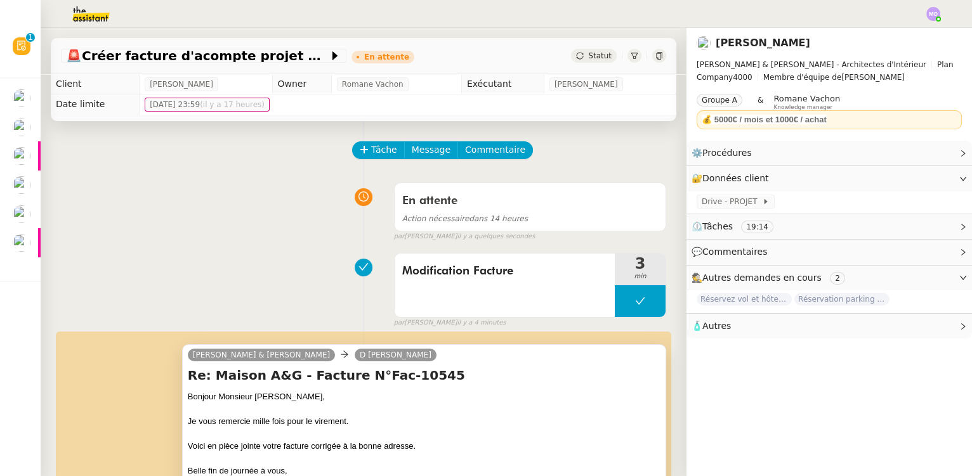
click at [262, 204] on div "En attente Action nécessaire dans 14 heures false par Marie O. il y a quelques …" at bounding box center [363, 209] width 605 height 65
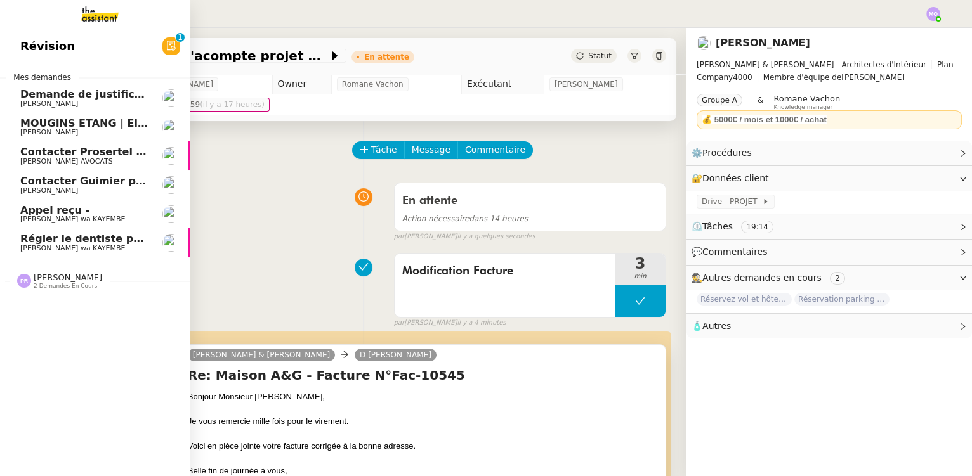
click at [123, 251] on span "[PERSON_NAME] wa KAYEMBE" at bounding box center [84, 249] width 128 height 8
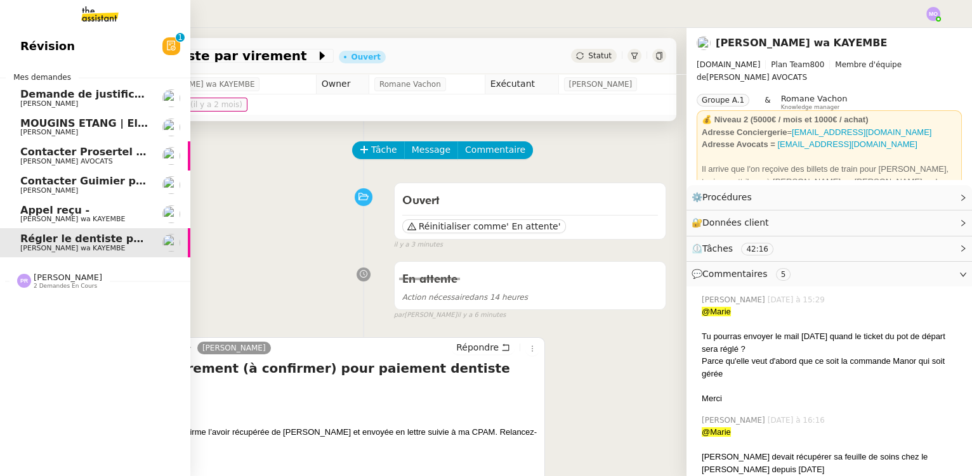
click at [65, 214] on span "Appel reçu -" at bounding box center [54, 210] width 69 height 12
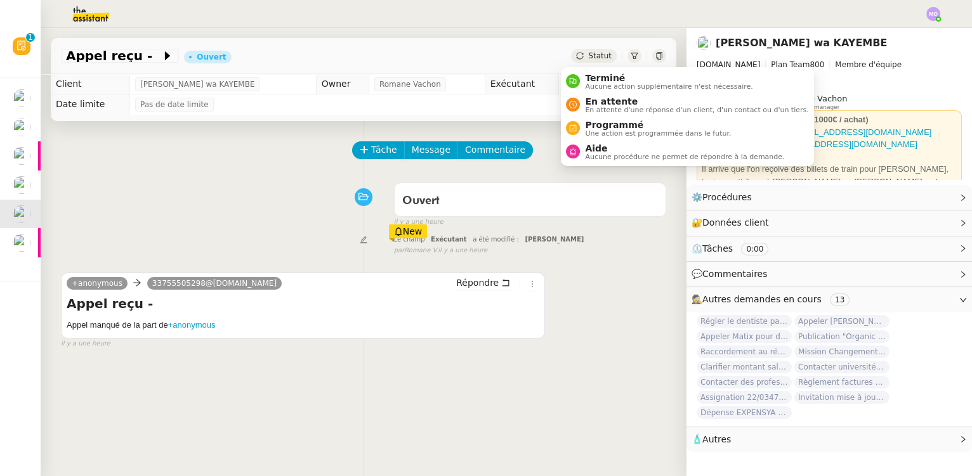
click at [583, 61] on div "Statut" at bounding box center [594, 56] width 46 height 14
click at [601, 83] on span "Aucune action supplémentaire n'est nécessaire." at bounding box center [668, 86] width 167 height 7
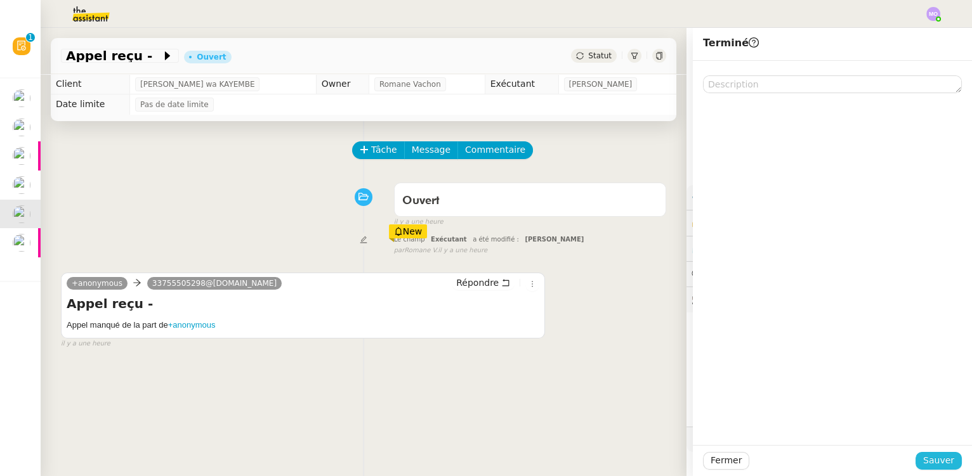
click at [928, 462] on span "Sauver" at bounding box center [938, 460] width 31 height 15
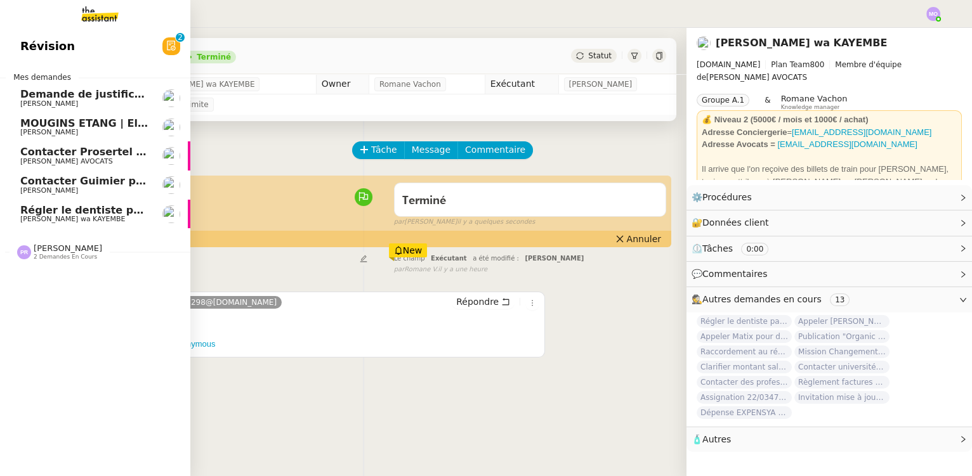
click at [120, 183] on span "Contacter Guimier pour commande" at bounding box center [120, 181] width 200 height 12
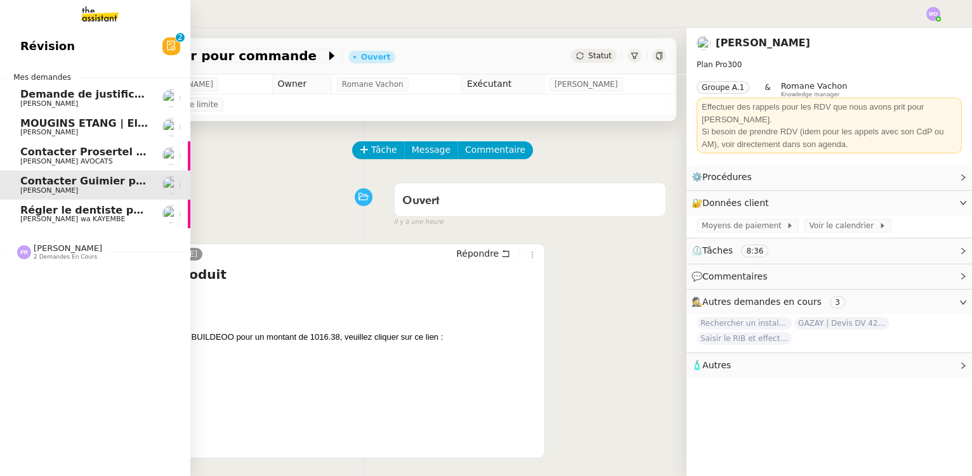
click at [60, 257] on span "2 demandes en cours" at bounding box center [65, 257] width 63 height 7
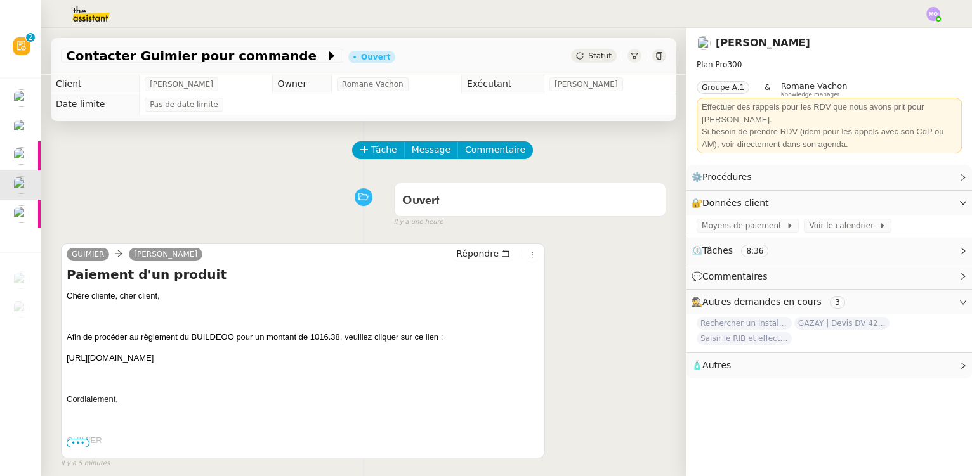
click at [279, 214] on div "Ouvert false il y a une heure" at bounding box center [363, 202] width 605 height 51
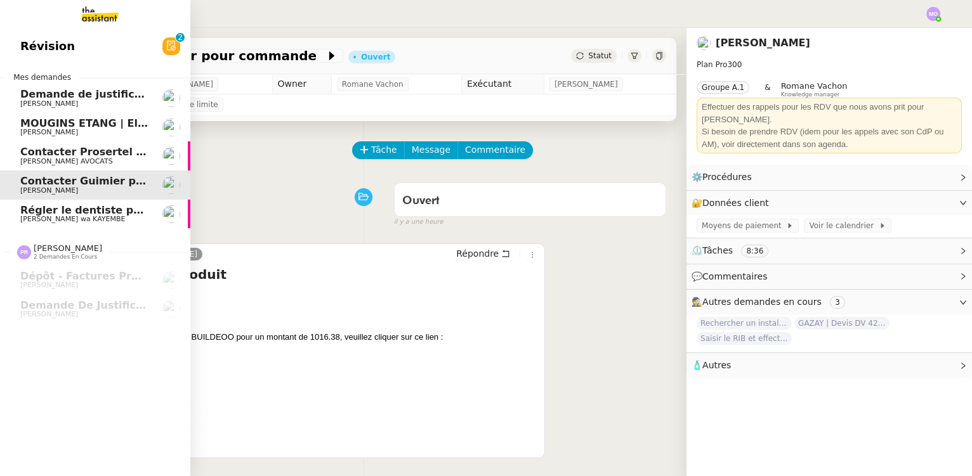
click at [98, 221] on span "[PERSON_NAME] wa KAYEMBE" at bounding box center [72, 219] width 105 height 8
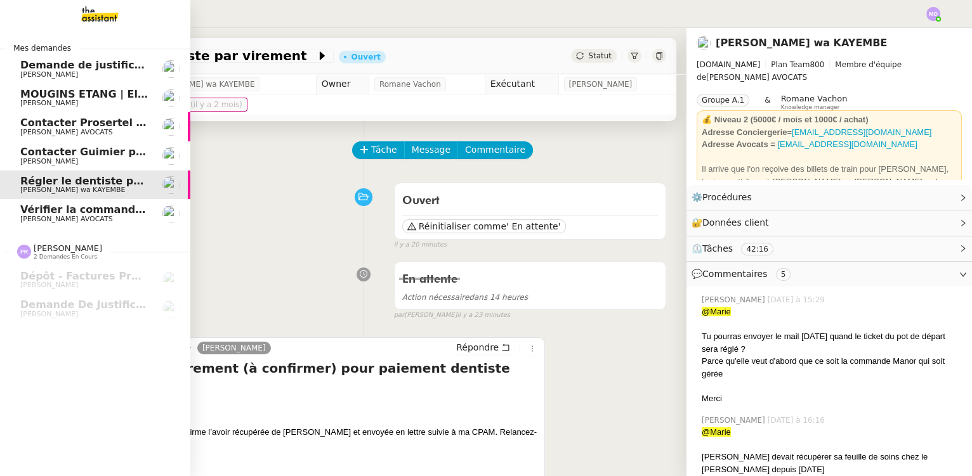
click at [79, 214] on span "Vérifier la commande passée" at bounding box center [103, 210] width 166 height 12
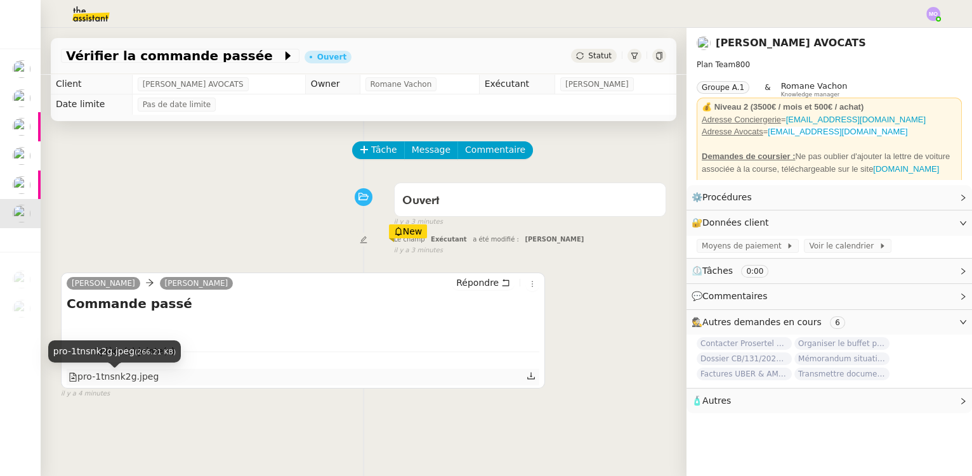
click at [131, 382] on div "pro-1tnsnk2g.jpeg" at bounding box center [113, 377] width 90 height 15
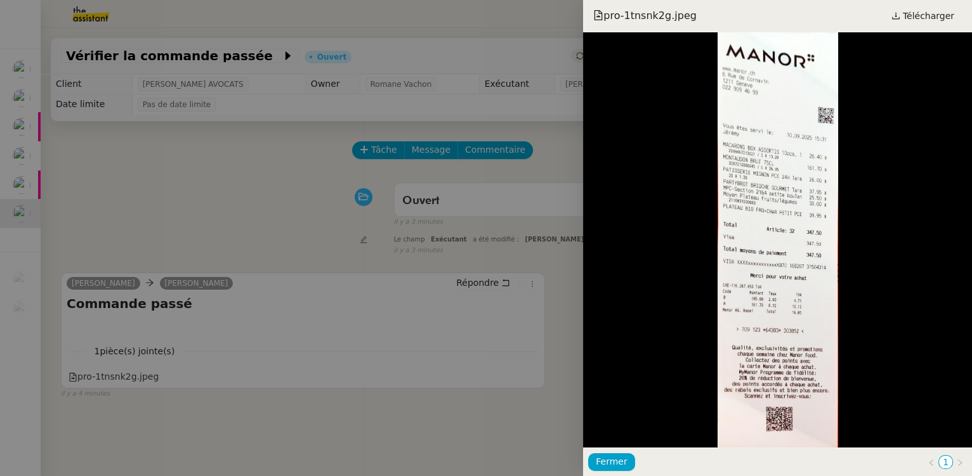
click at [249, 212] on div at bounding box center [486, 238] width 972 height 476
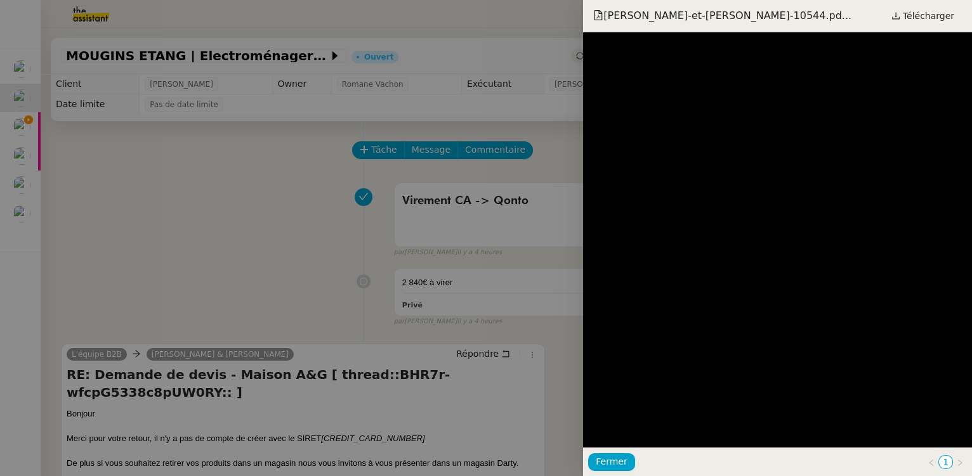
scroll to position [3643, 0]
